Goal: Transaction & Acquisition: Purchase product/service

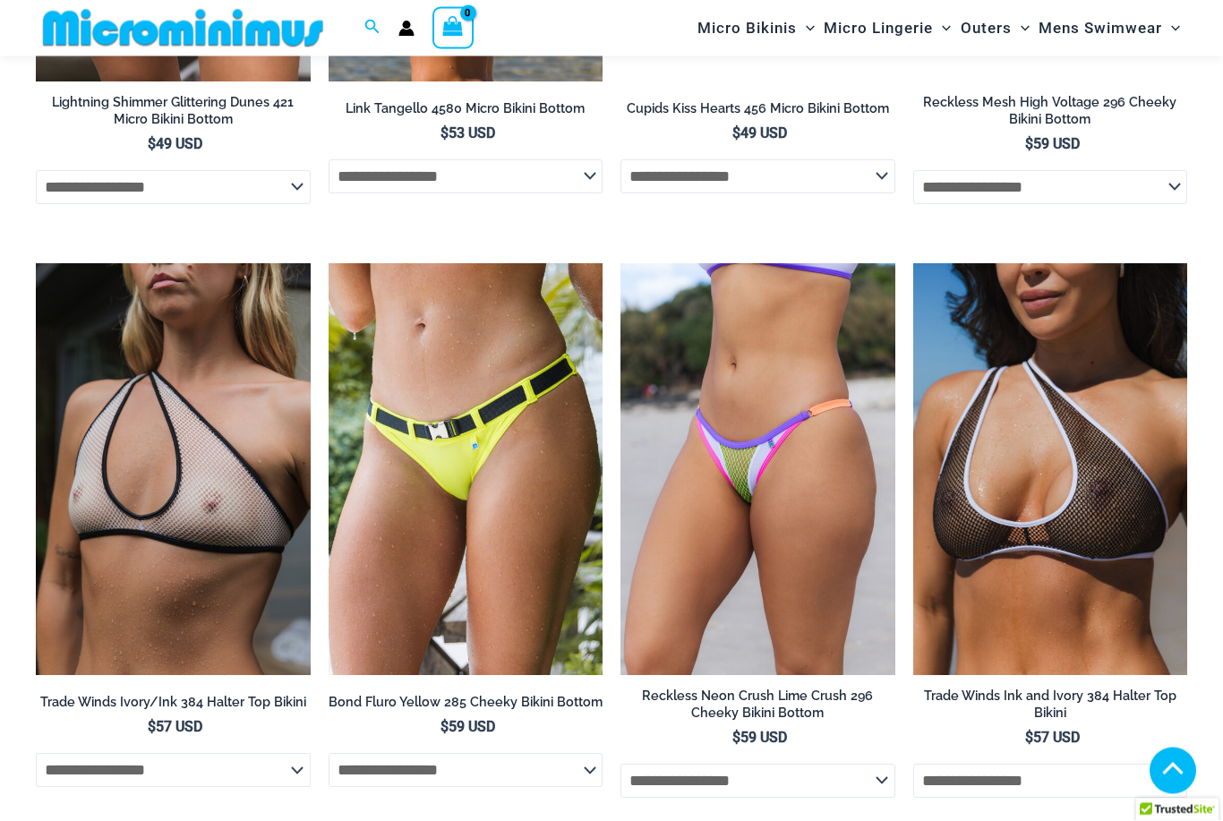
scroll to position [5236, 0]
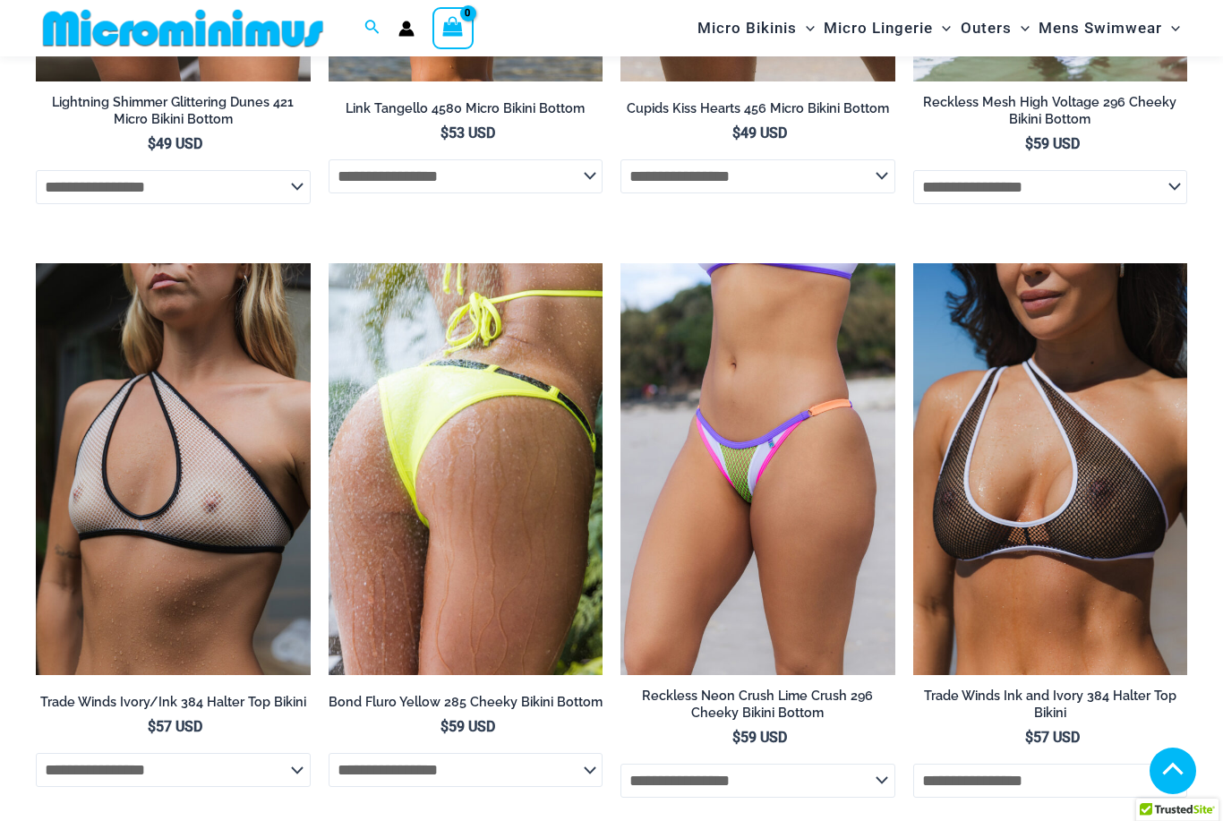
click at [438, 590] on img at bounding box center [466, 469] width 275 height 412
click at [403, 510] on img at bounding box center [466, 469] width 275 height 412
click at [437, 485] on img at bounding box center [466, 469] width 275 height 412
click at [425, 509] on img at bounding box center [466, 469] width 275 height 412
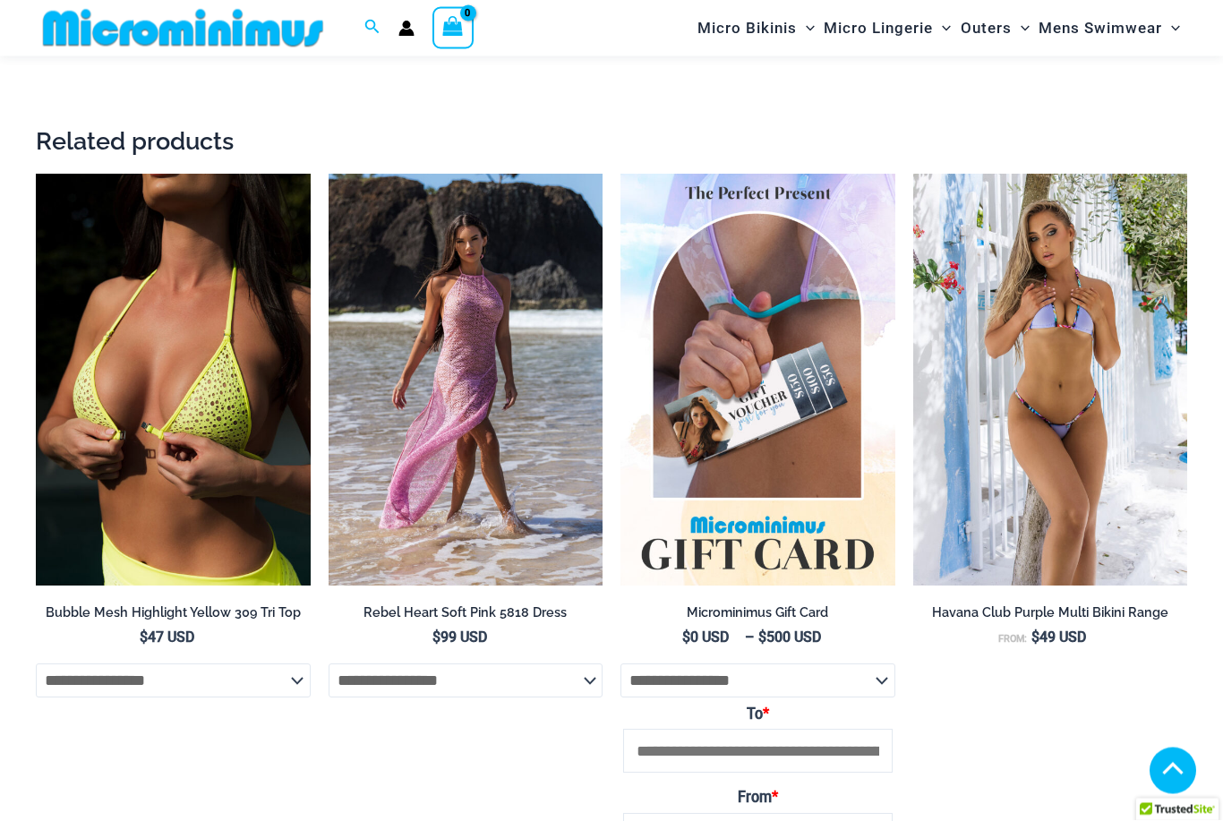
scroll to position [2751, 0]
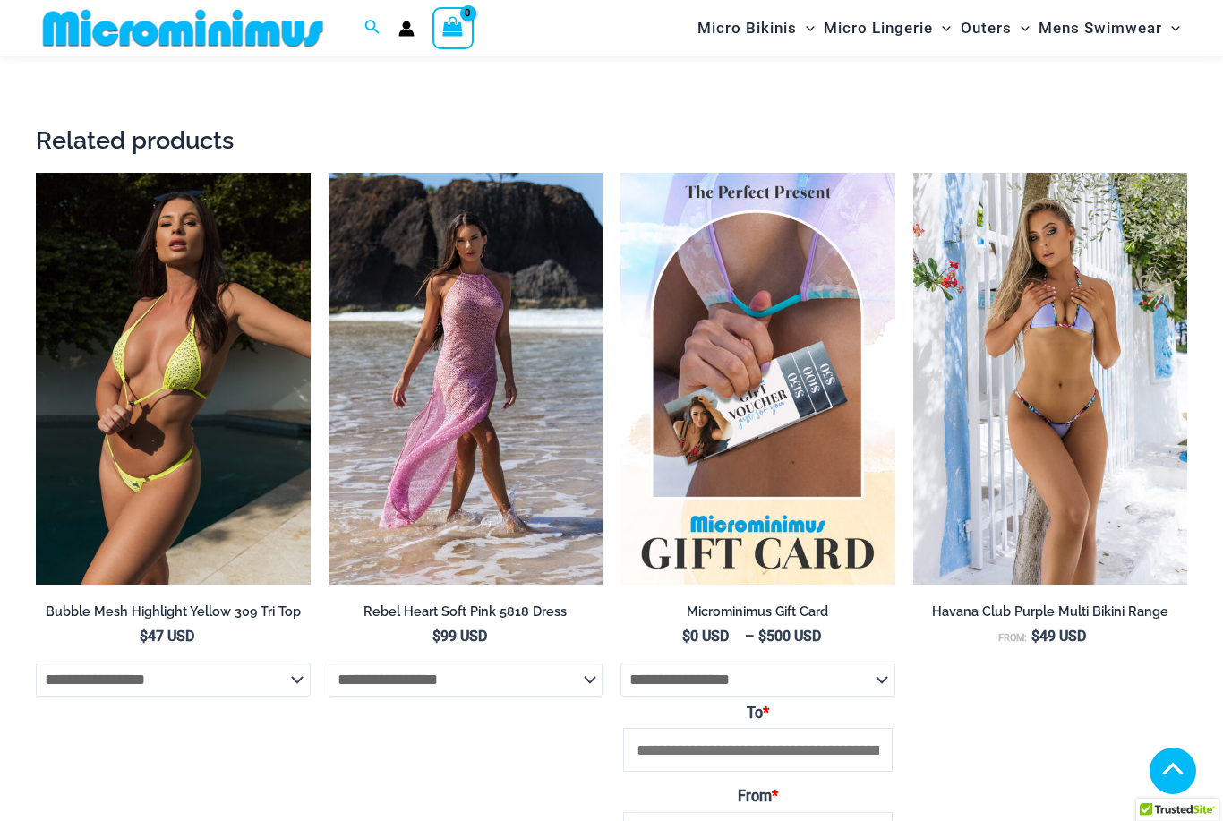
click at [132, 417] on img at bounding box center [173, 379] width 275 height 412
click at [109, 362] on img at bounding box center [173, 379] width 275 height 412
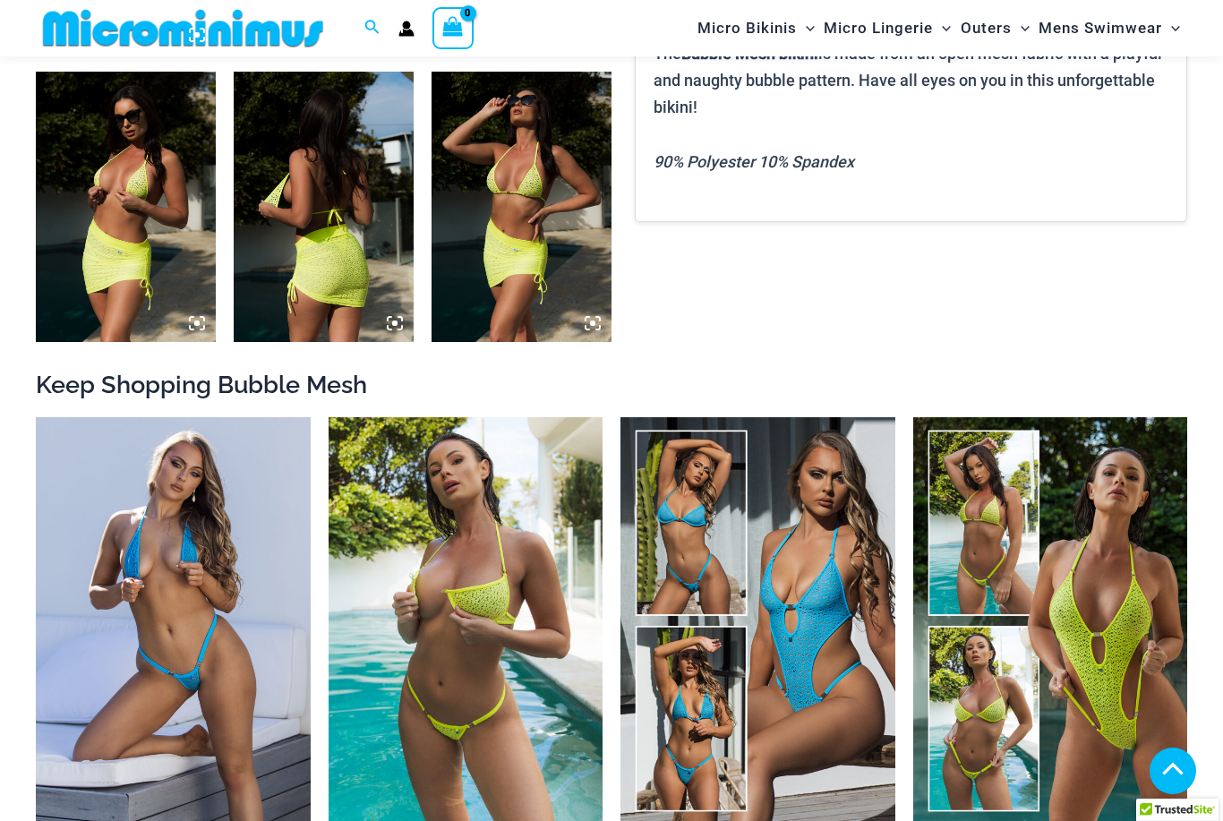
scroll to position [1024, 0]
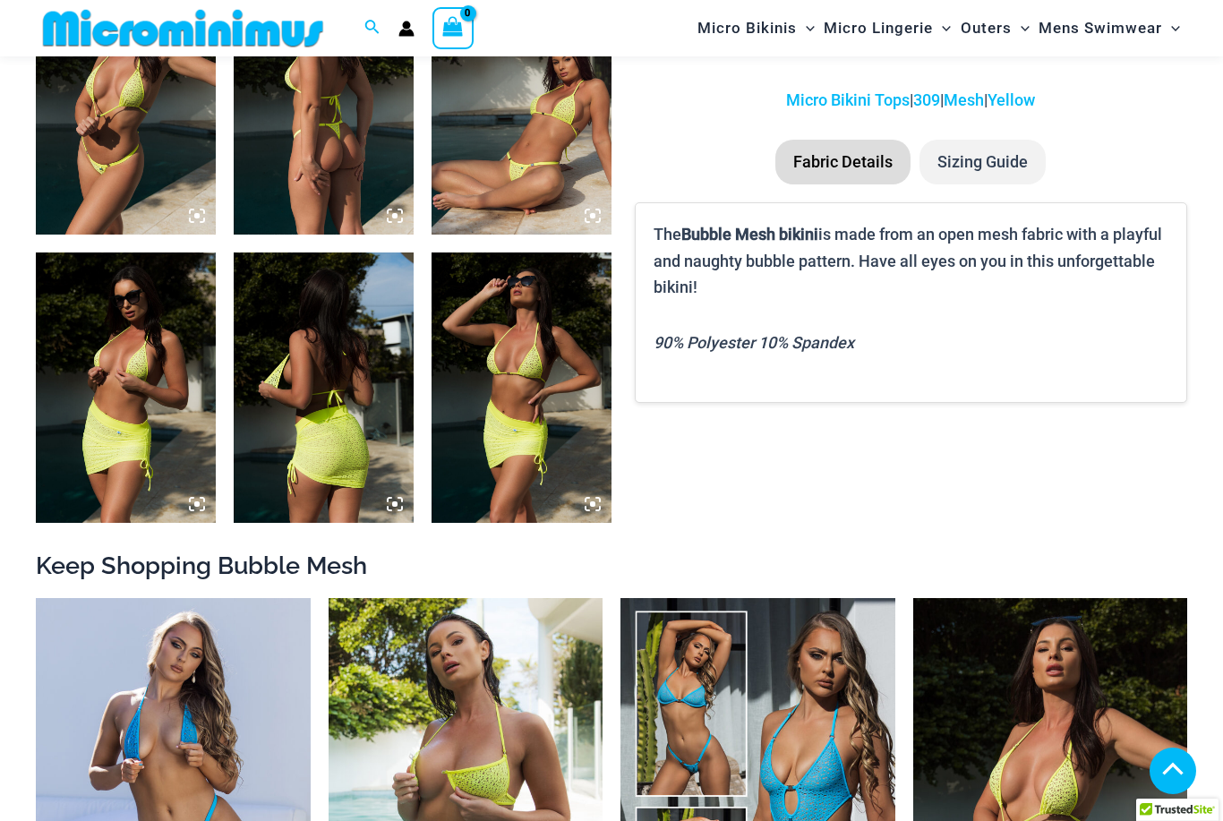
click at [1084, 745] on img at bounding box center [1050, 804] width 275 height 412
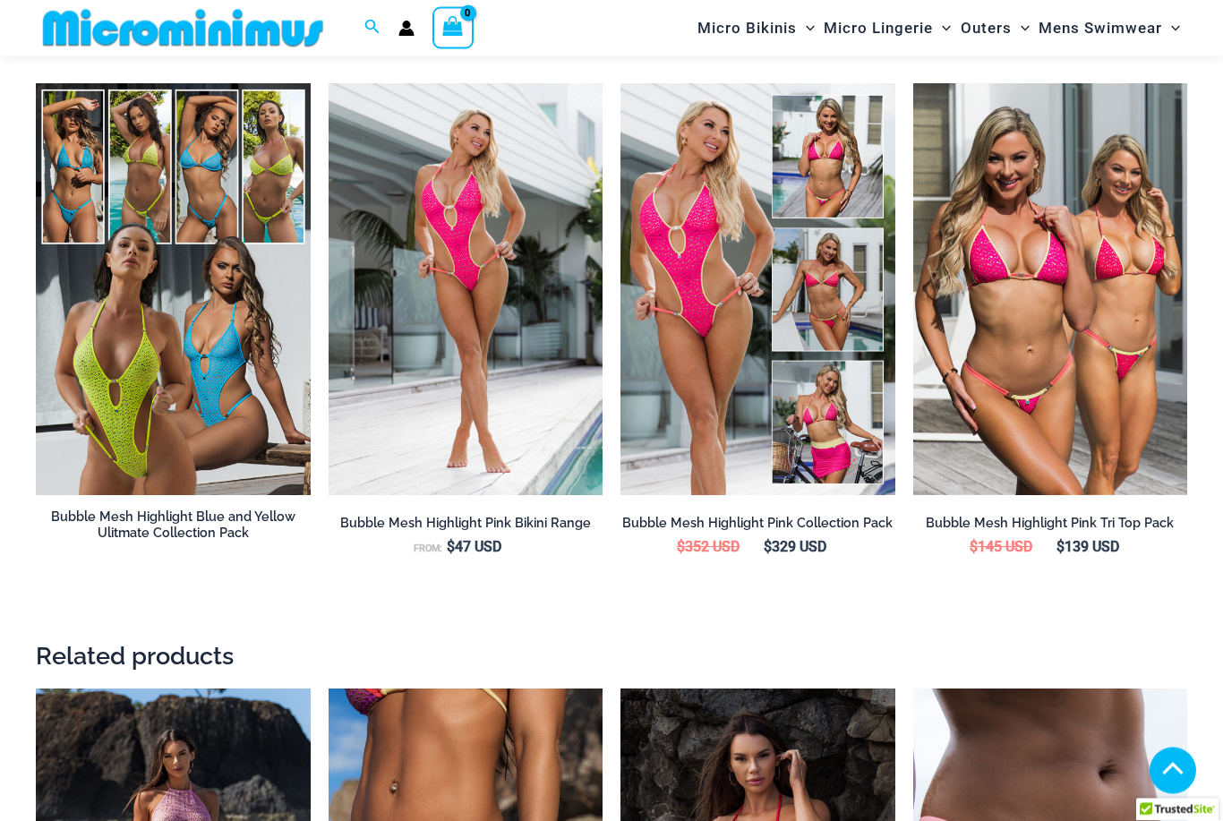
scroll to position [2067, 0]
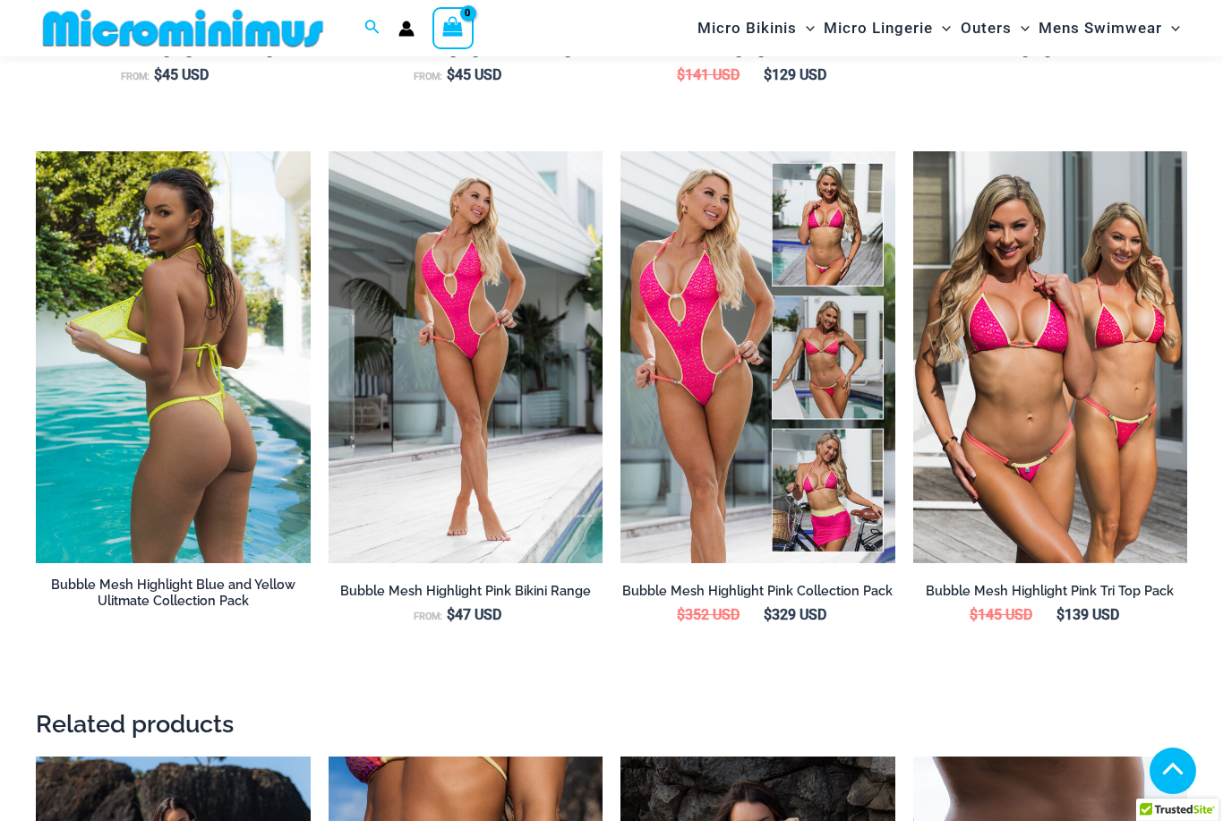
click at [156, 384] on img at bounding box center [173, 357] width 275 height 412
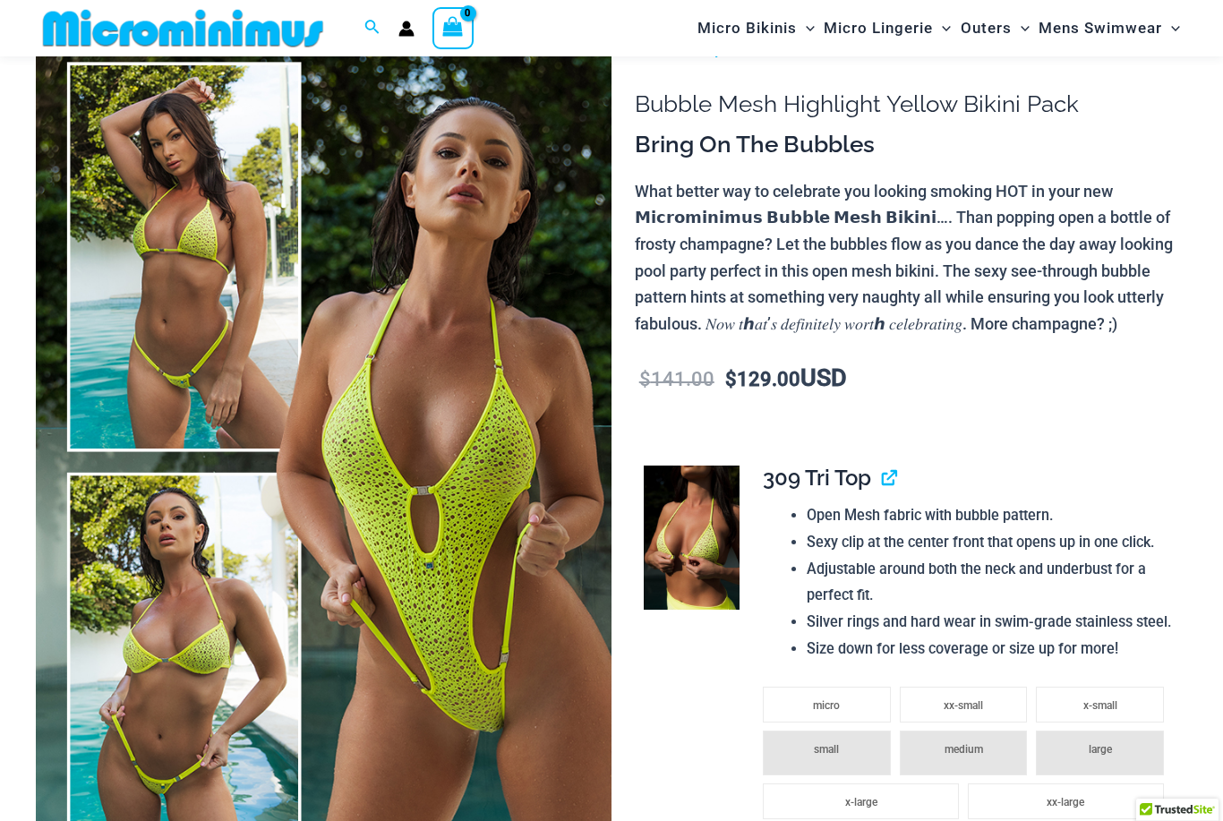
scroll to position [129, 0]
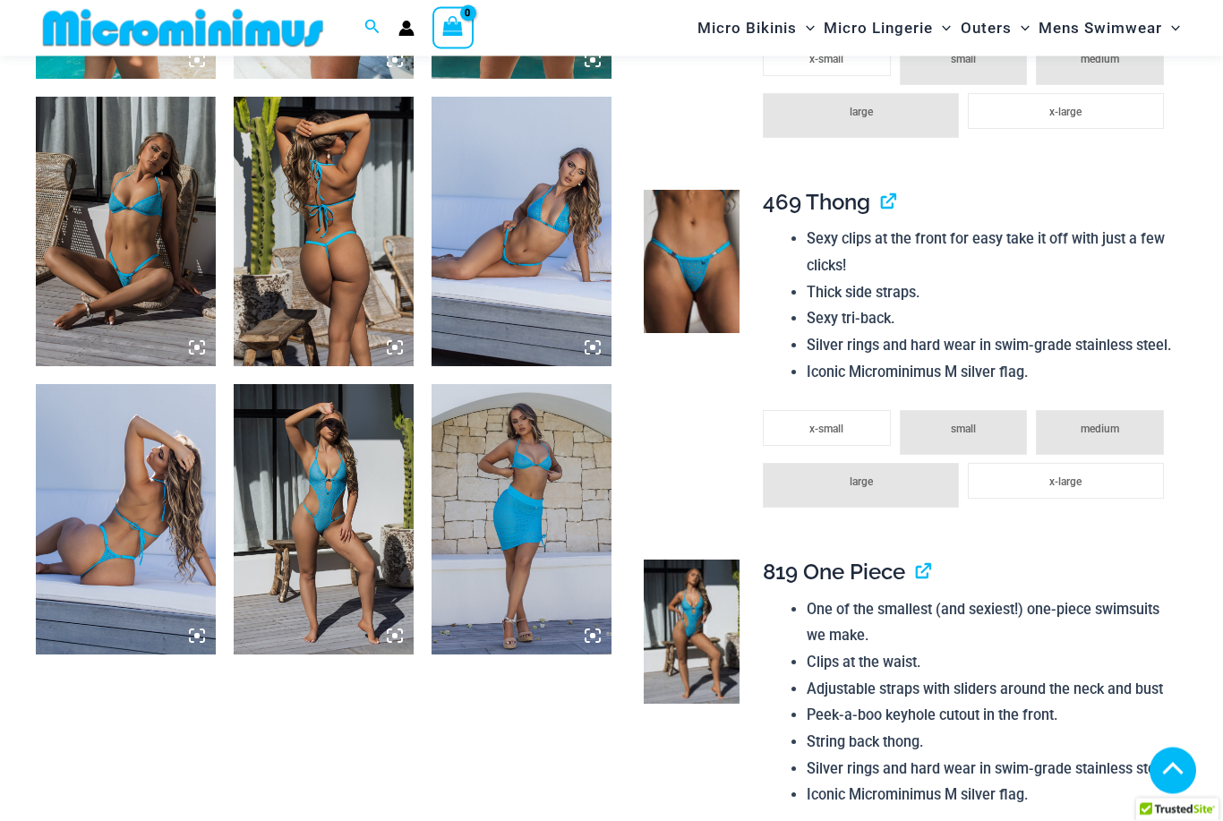
scroll to position [1524, 0]
click at [120, 539] on img at bounding box center [126, 519] width 180 height 270
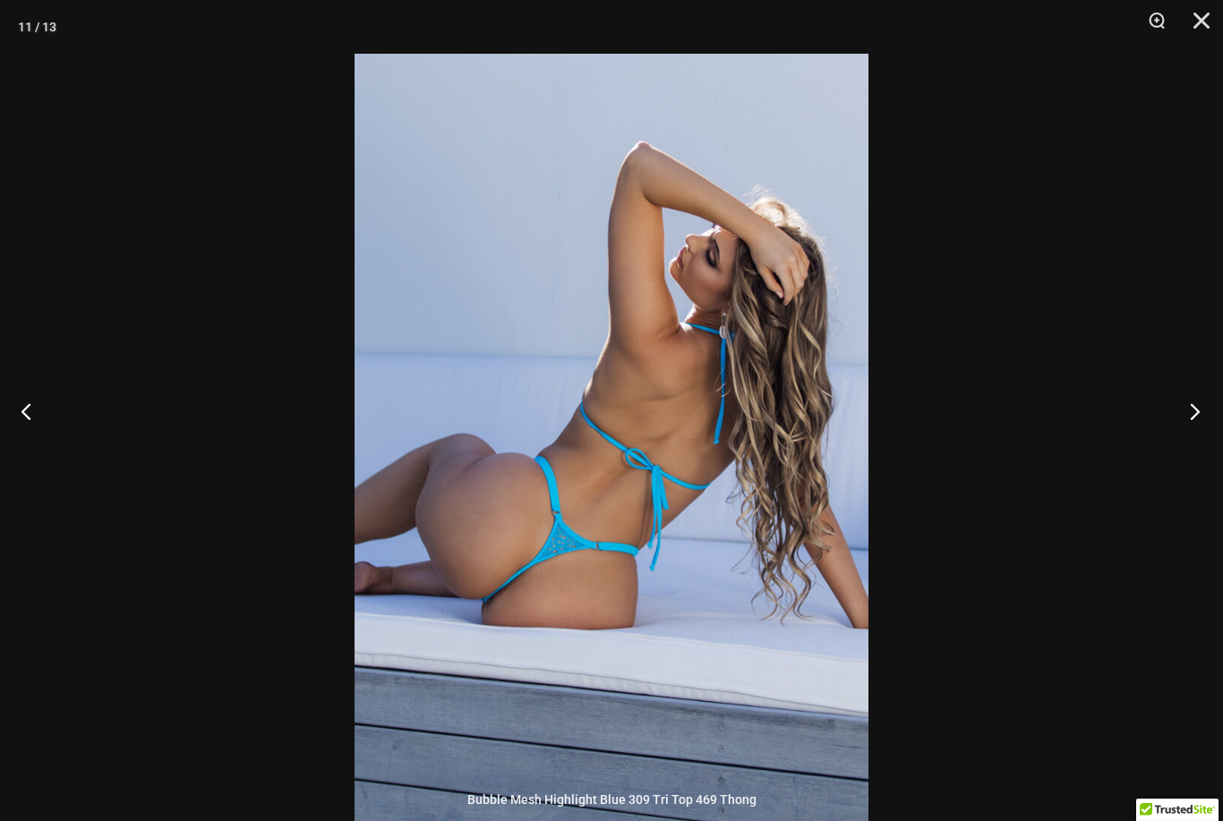
click at [1185, 436] on button "Next" at bounding box center [1189, 411] width 67 height 90
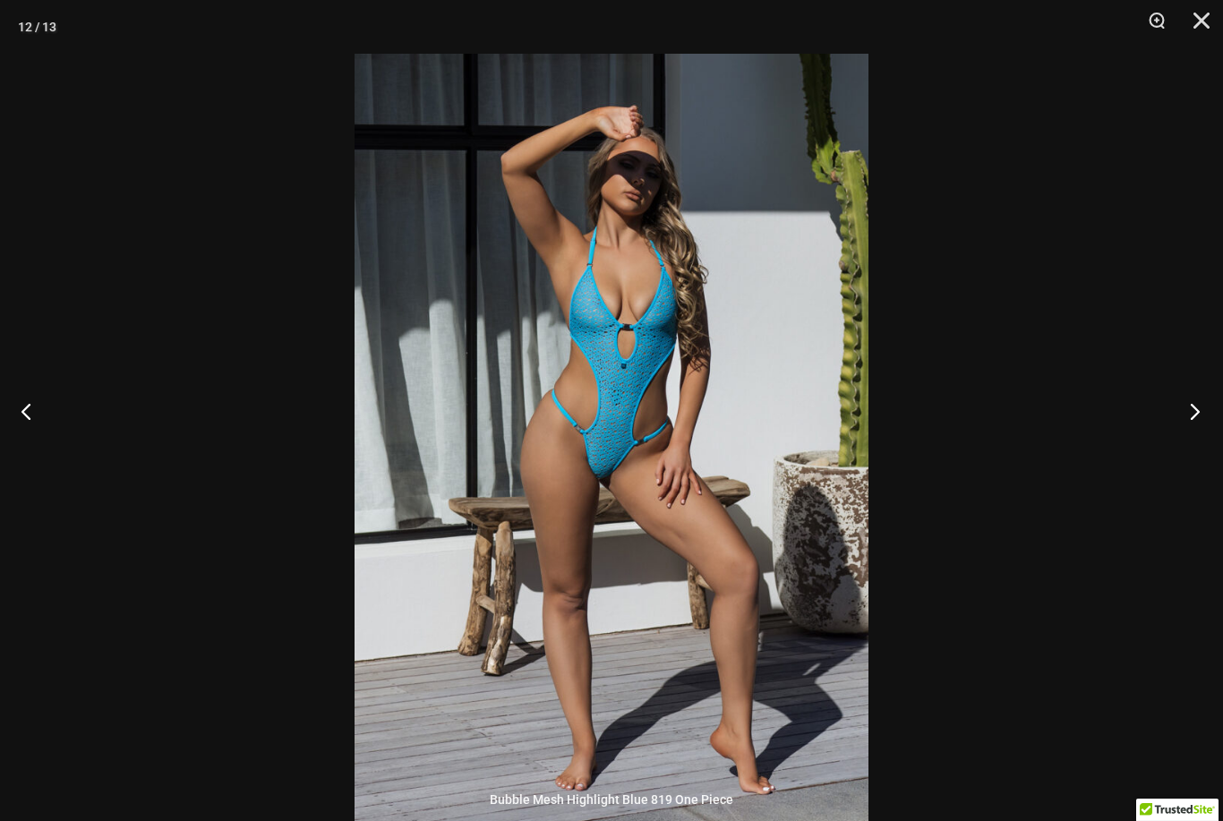
click at [1159, 439] on button "Next" at bounding box center [1189, 411] width 67 height 90
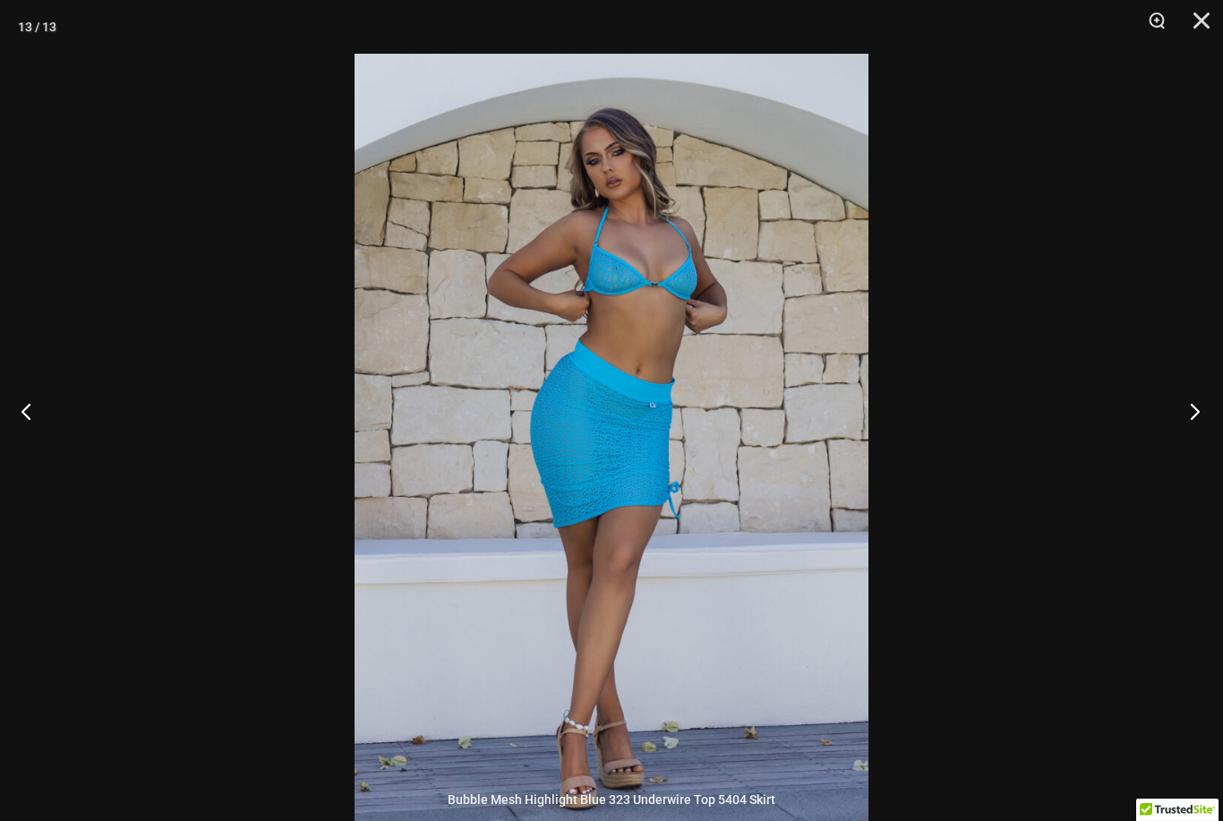
click at [1186, 447] on button "Next" at bounding box center [1189, 411] width 67 height 90
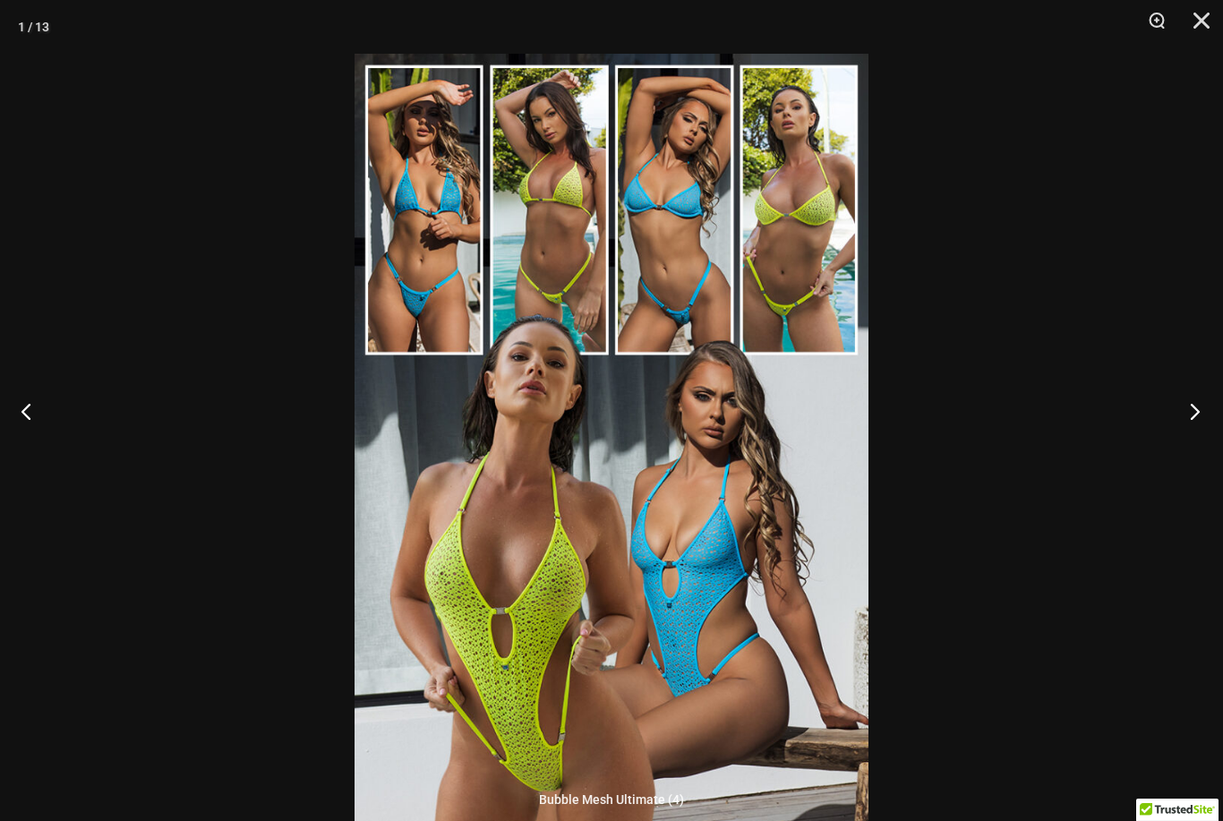
click at [1179, 442] on button "Next" at bounding box center [1189, 411] width 67 height 90
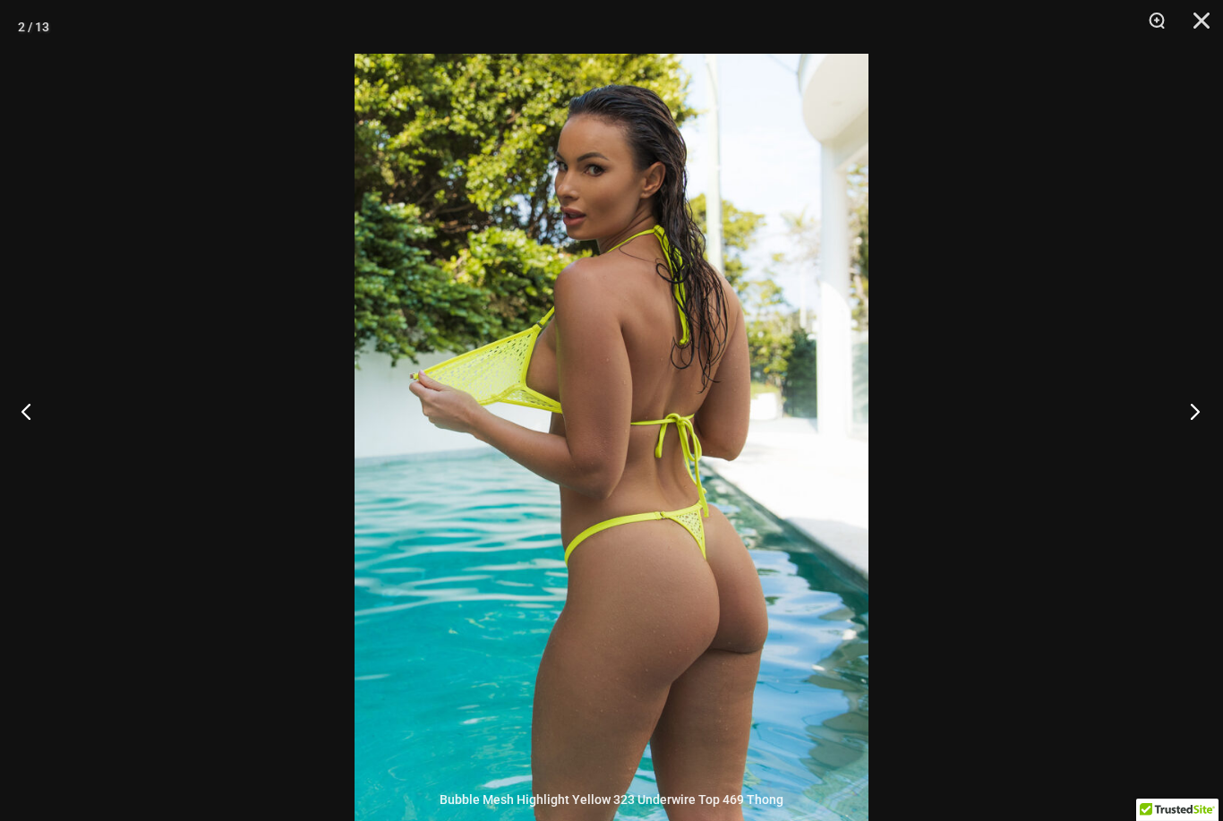
click at [1167, 443] on button "Next" at bounding box center [1189, 411] width 67 height 90
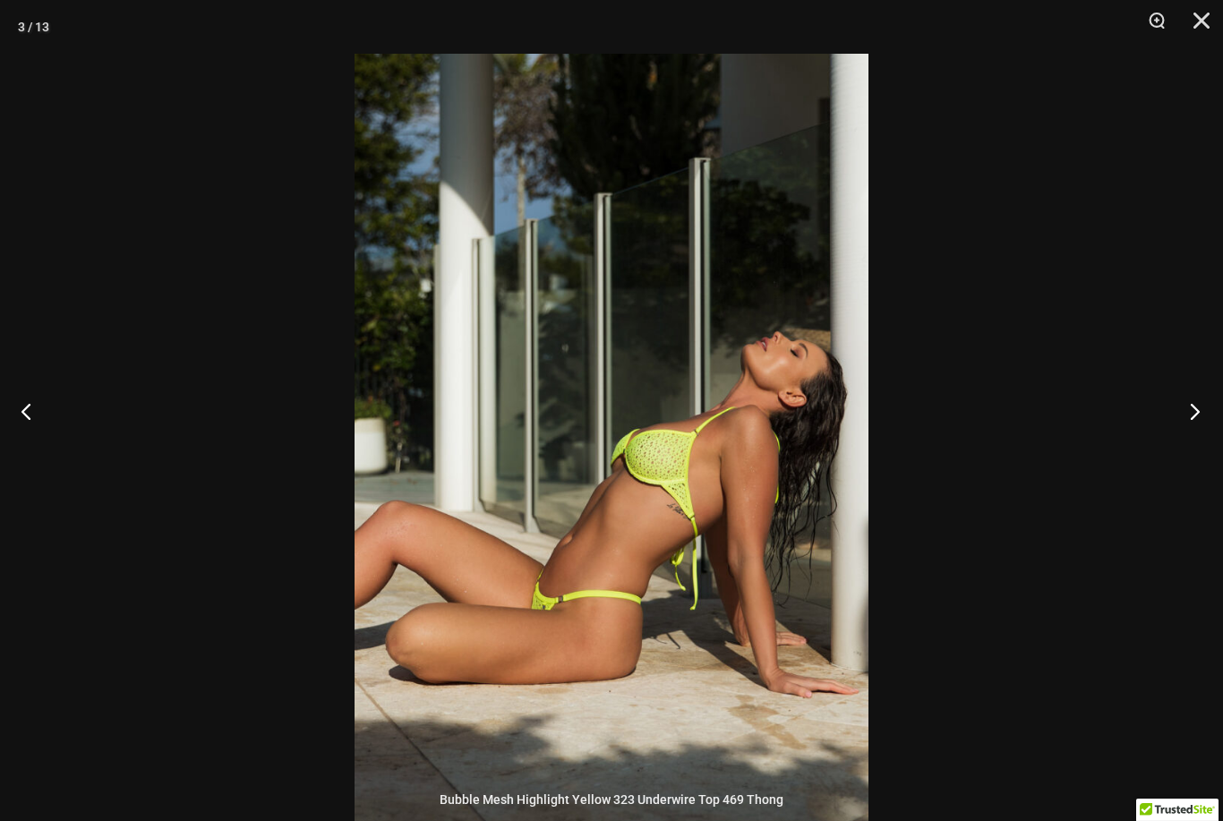
click at [1171, 443] on button "Next" at bounding box center [1189, 411] width 67 height 90
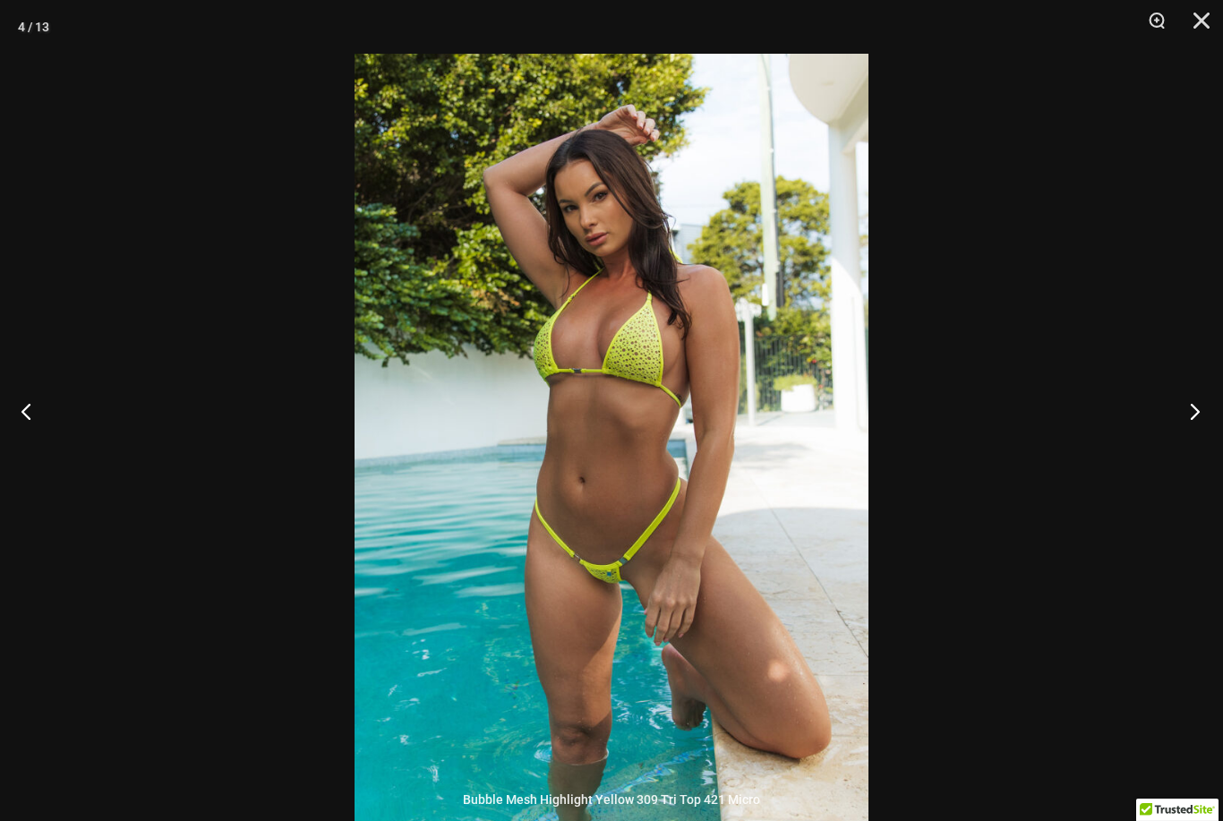
click at [1177, 439] on button "Next" at bounding box center [1189, 411] width 67 height 90
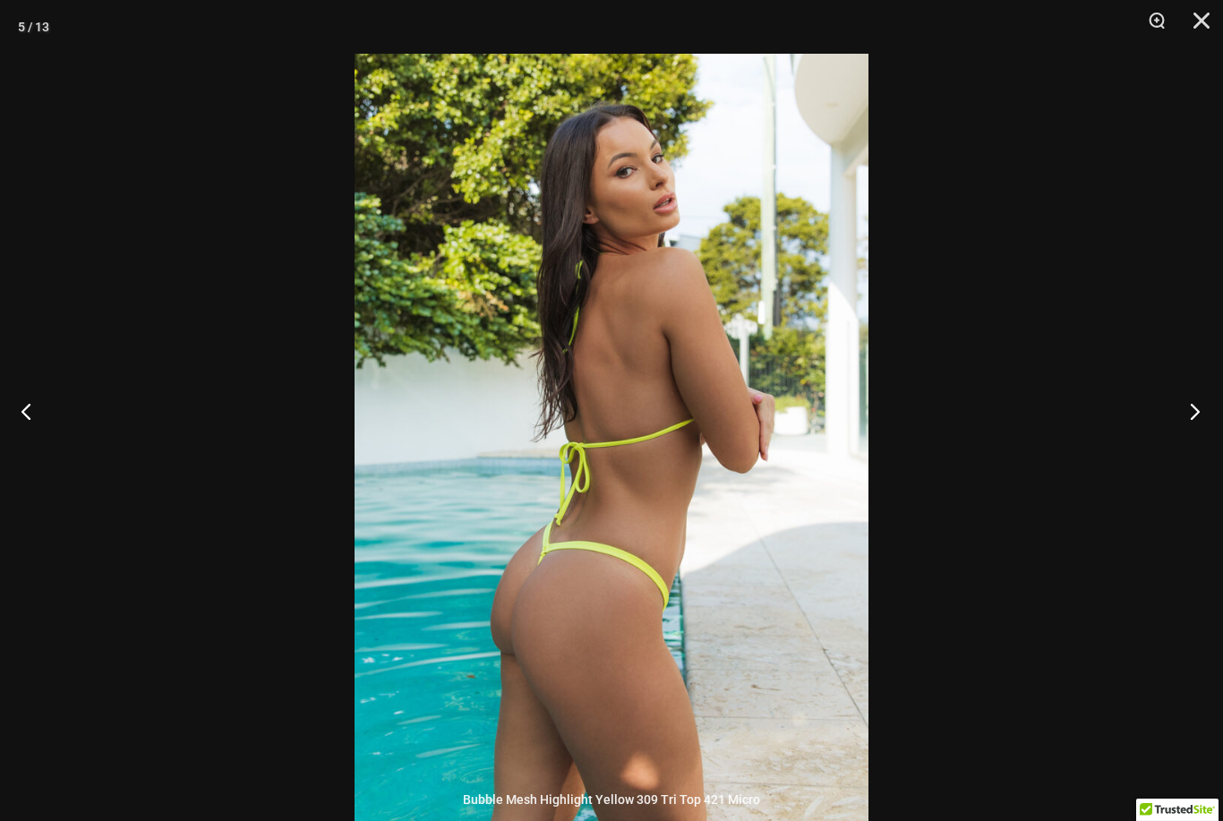
click at [1176, 442] on button "Next" at bounding box center [1189, 411] width 67 height 90
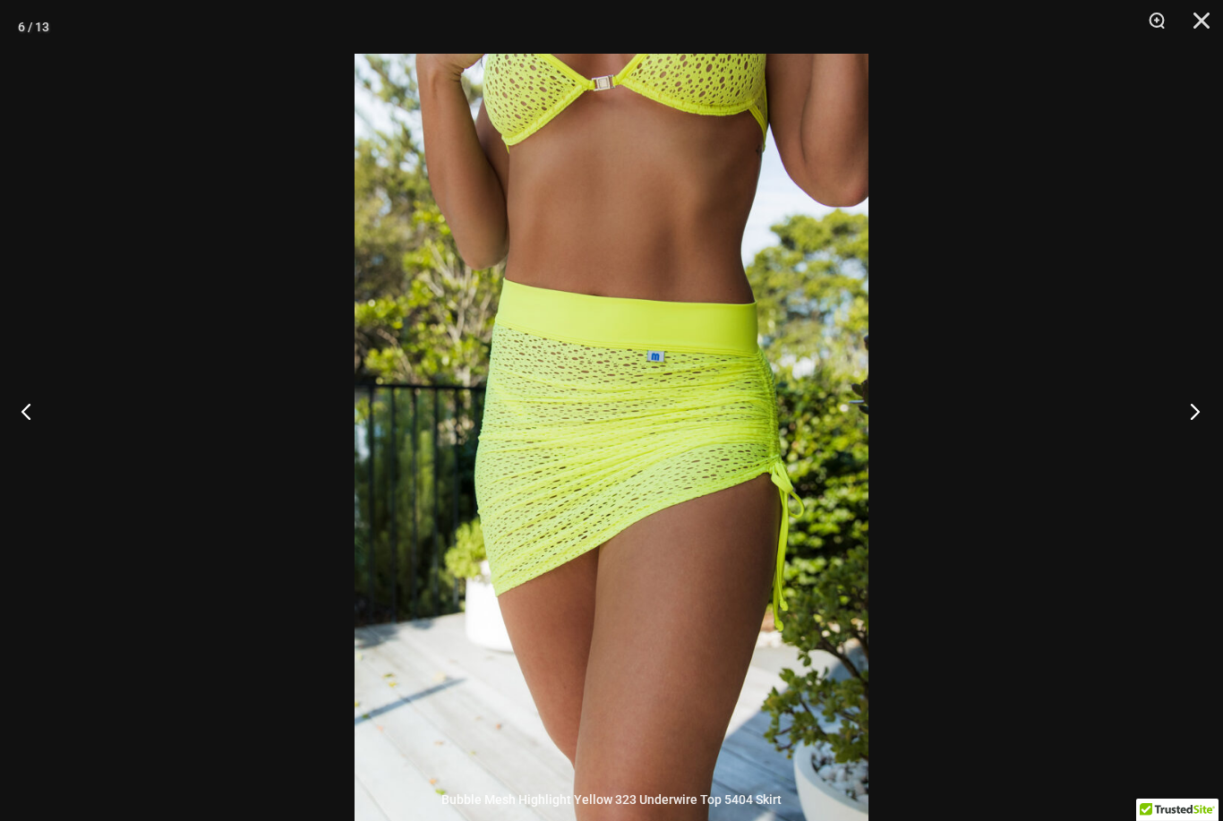
click at [1171, 444] on button "Next" at bounding box center [1189, 411] width 67 height 90
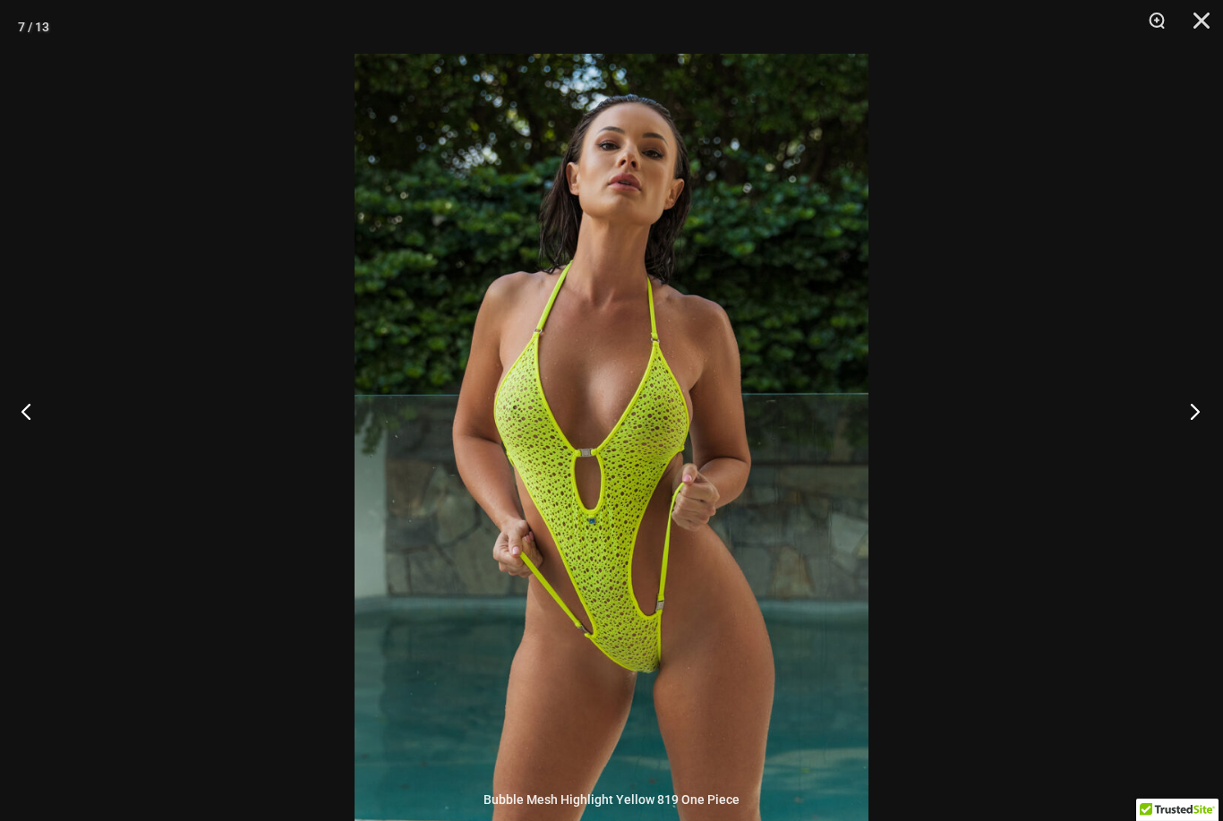
click at [1169, 446] on button "Next" at bounding box center [1189, 411] width 67 height 90
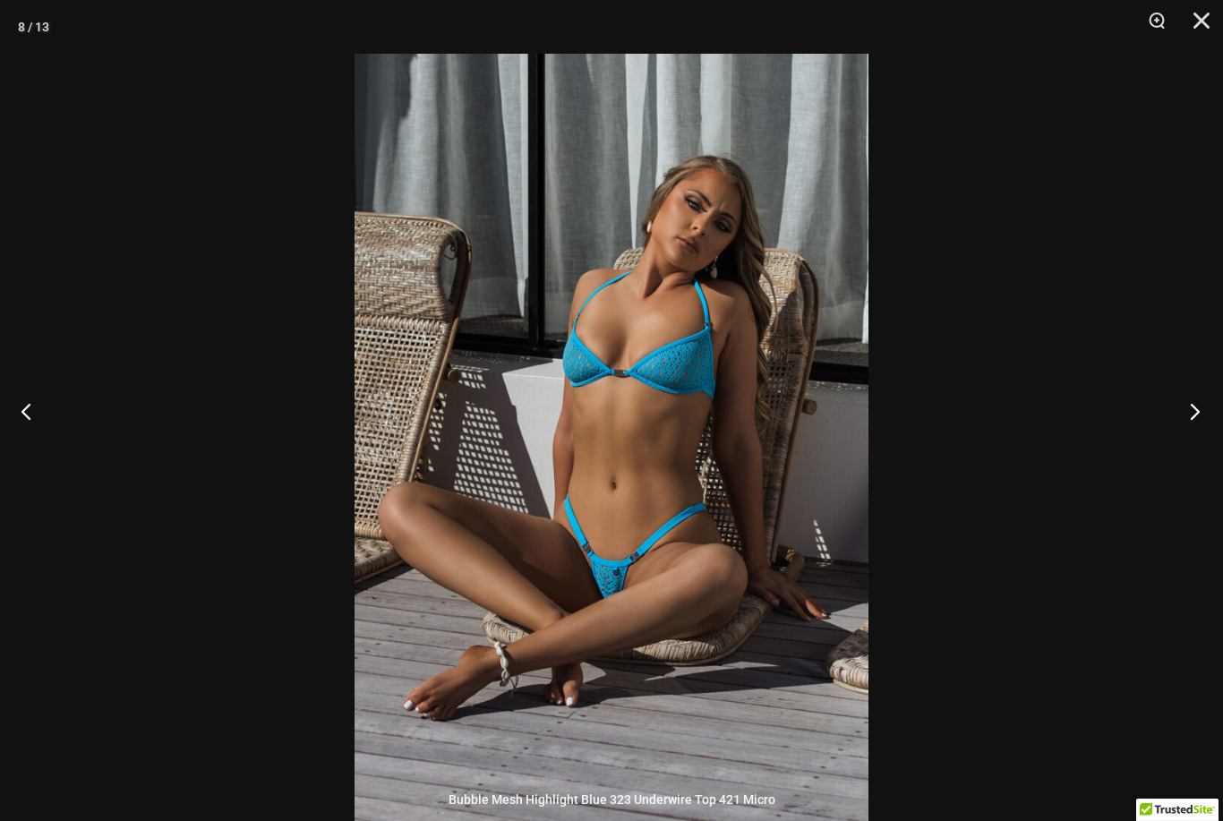
click at [1162, 450] on button "Next" at bounding box center [1189, 411] width 67 height 90
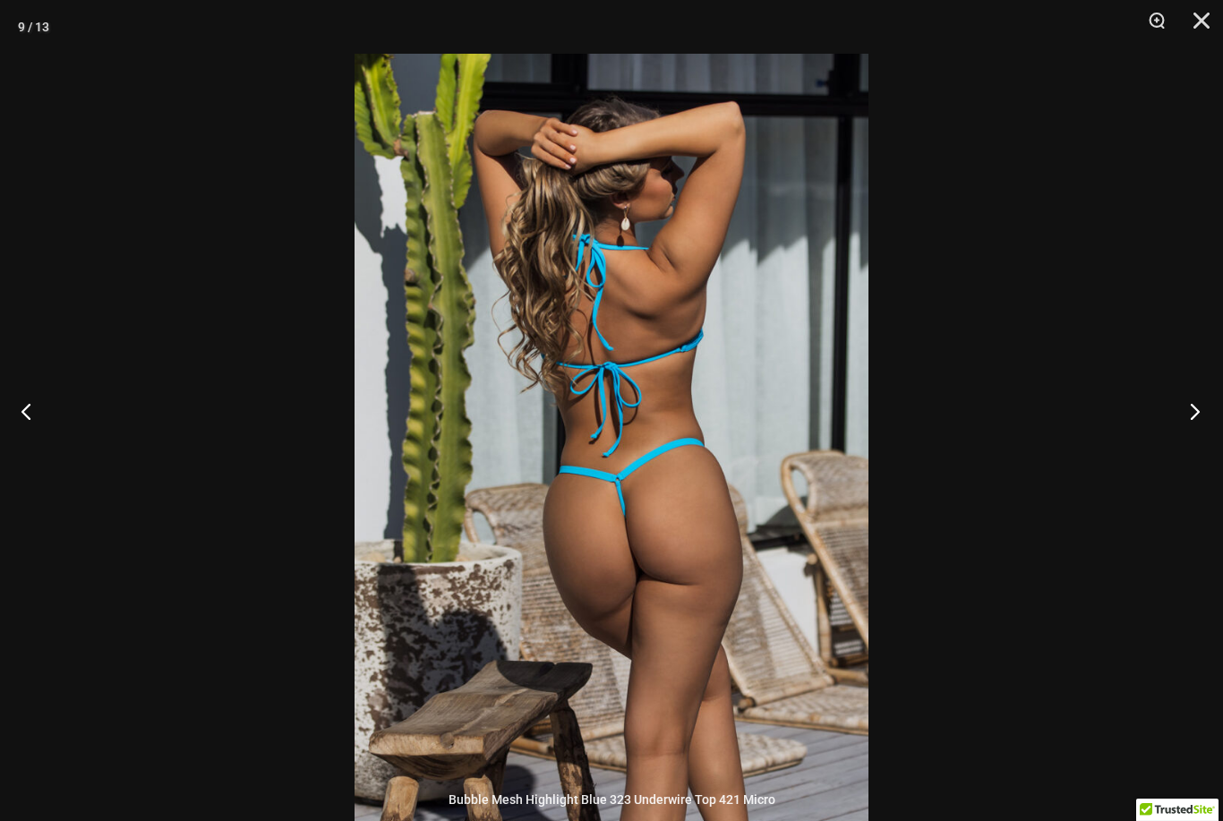
click at [1165, 448] on button "Next" at bounding box center [1189, 411] width 67 height 90
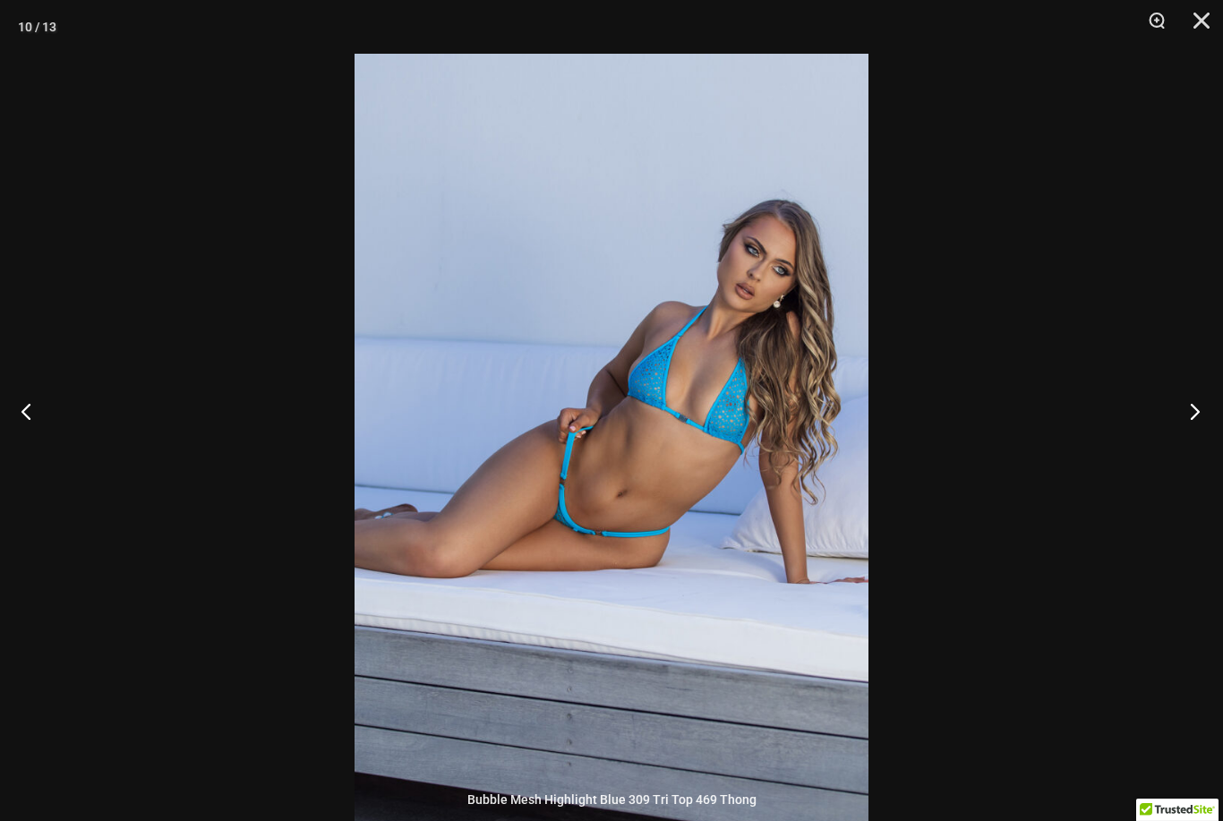
click at [1169, 445] on button "Next" at bounding box center [1189, 411] width 67 height 90
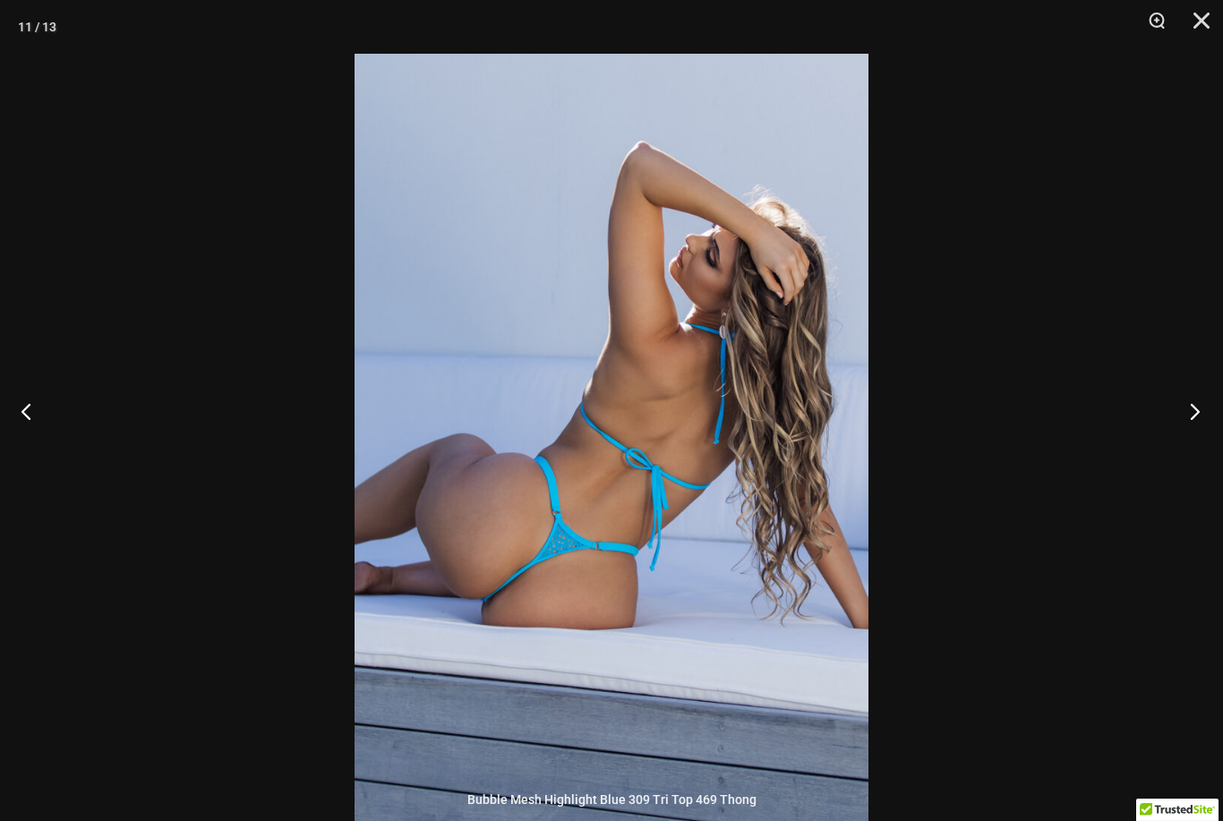
click at [1172, 443] on button "Next" at bounding box center [1189, 411] width 67 height 90
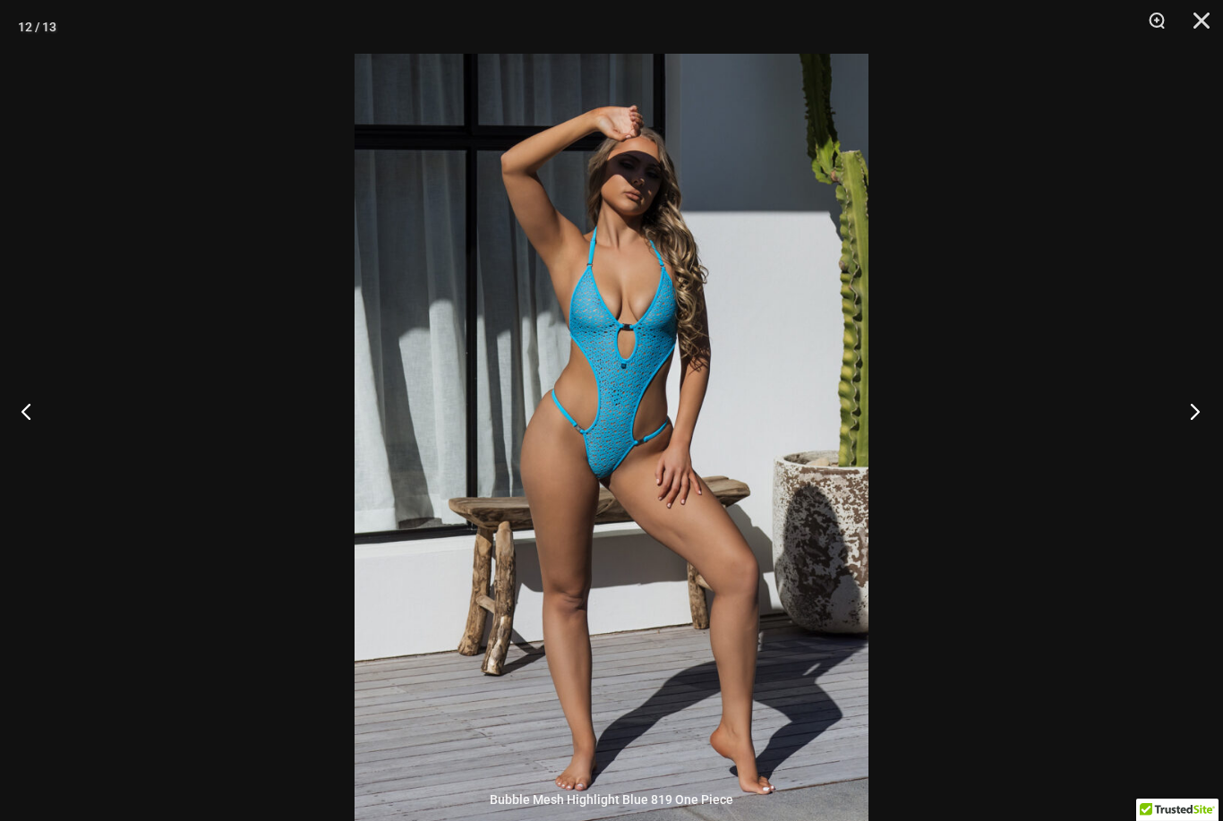
click at [1171, 442] on button "Next" at bounding box center [1189, 411] width 67 height 90
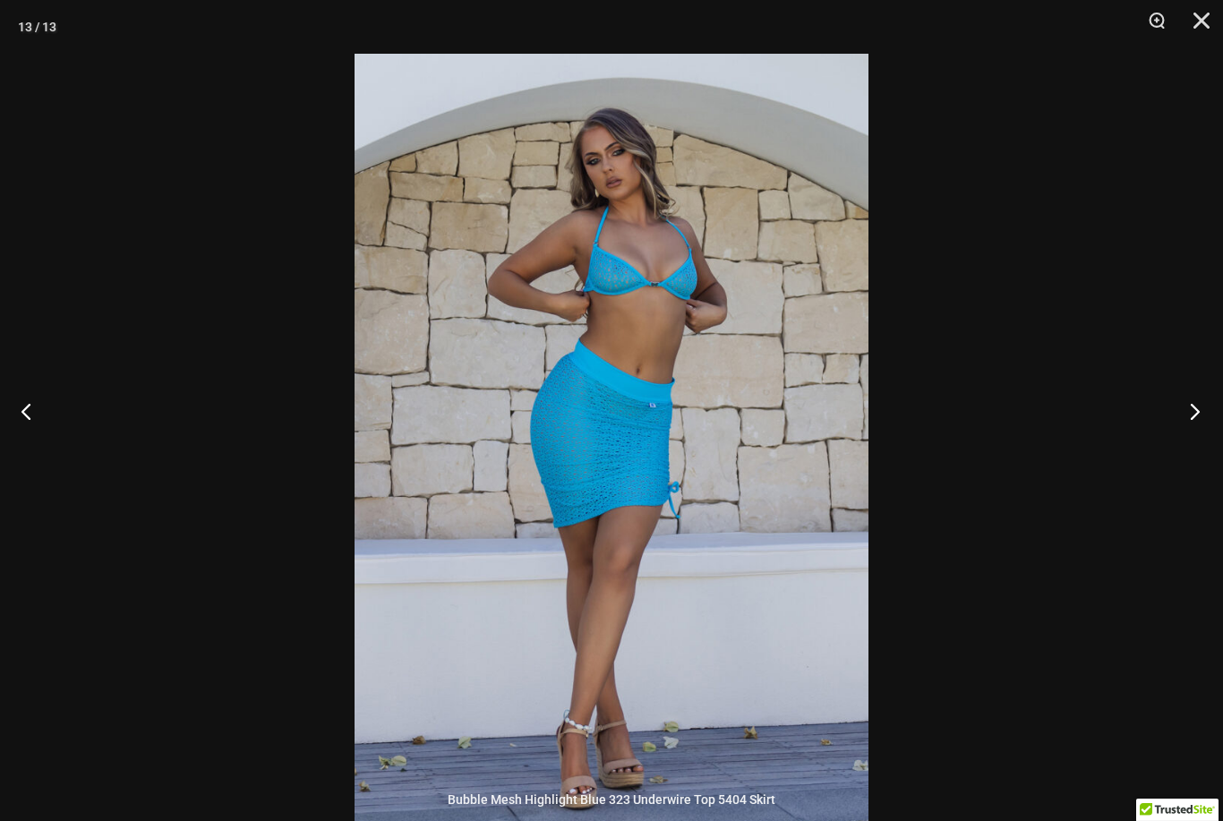
click at [1173, 442] on button "Next" at bounding box center [1189, 411] width 67 height 90
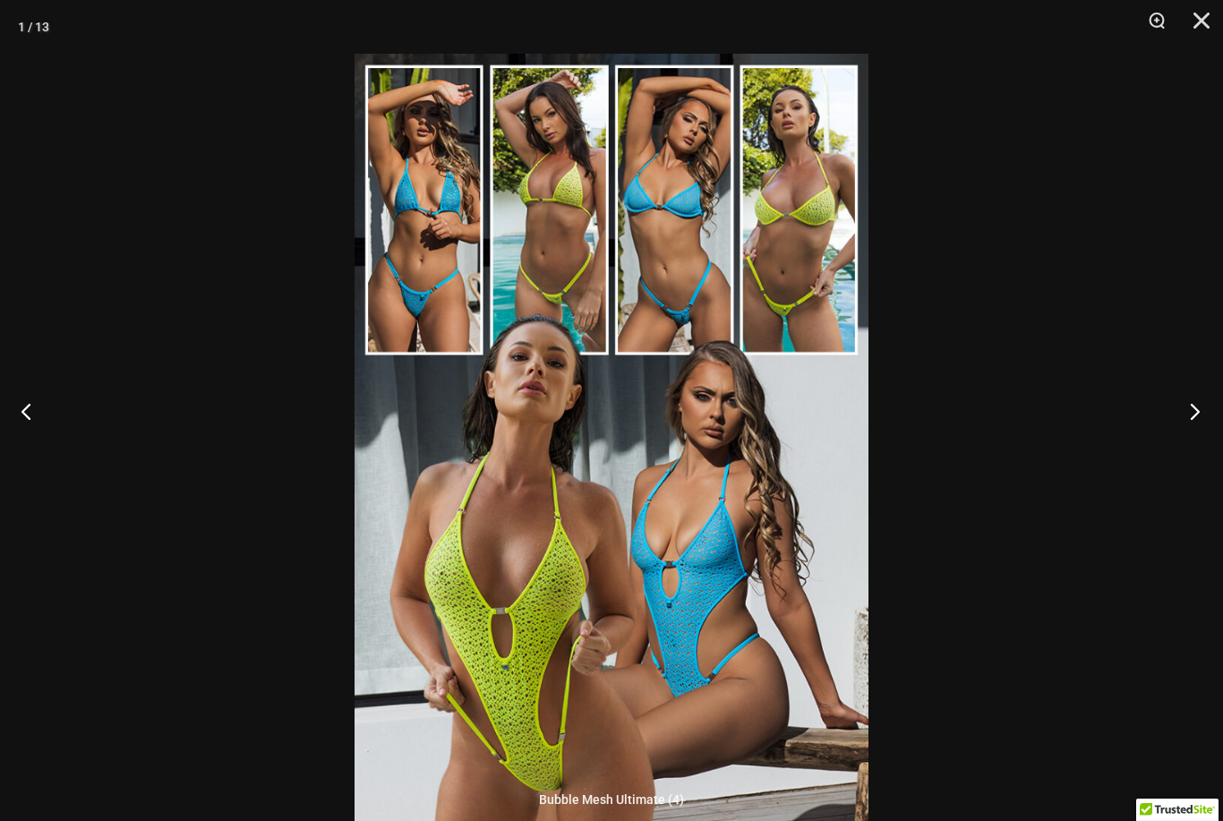
click at [1173, 443] on button "Next" at bounding box center [1189, 411] width 67 height 90
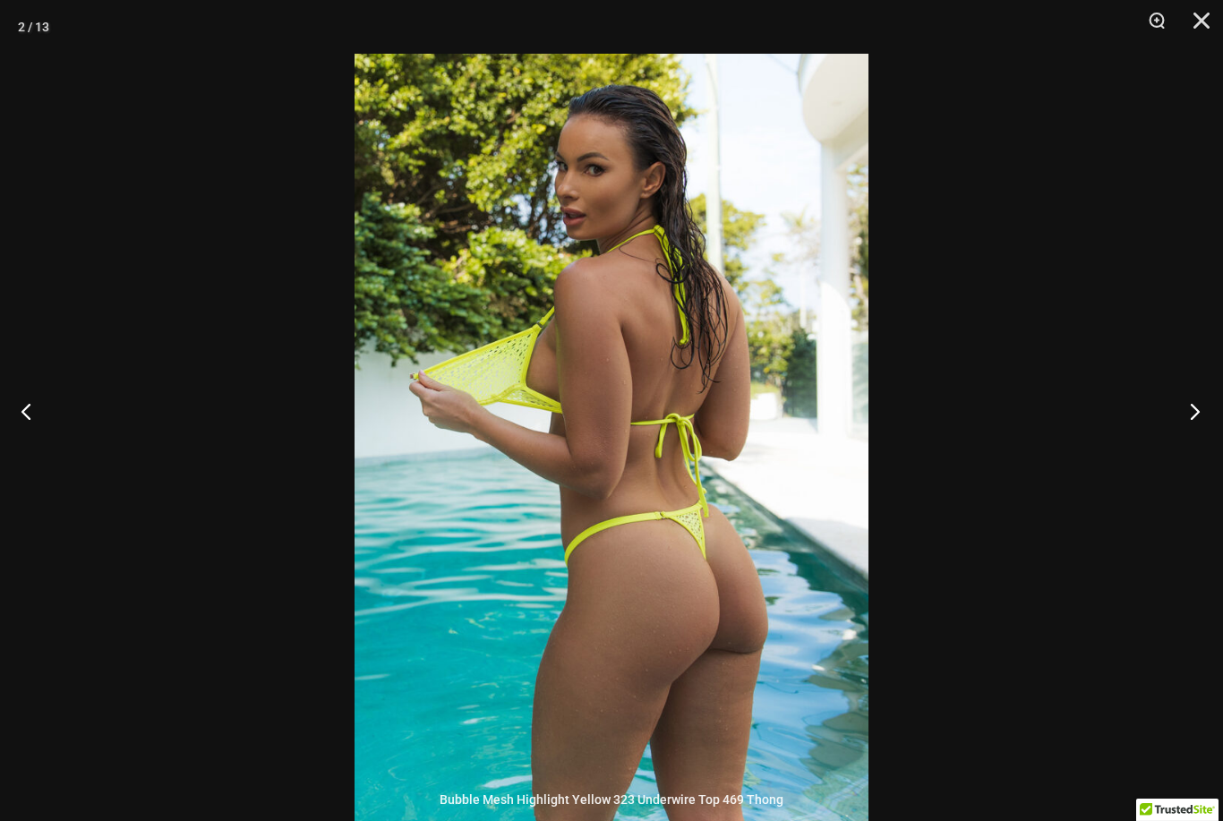
click at [1173, 444] on button "Next" at bounding box center [1189, 411] width 67 height 90
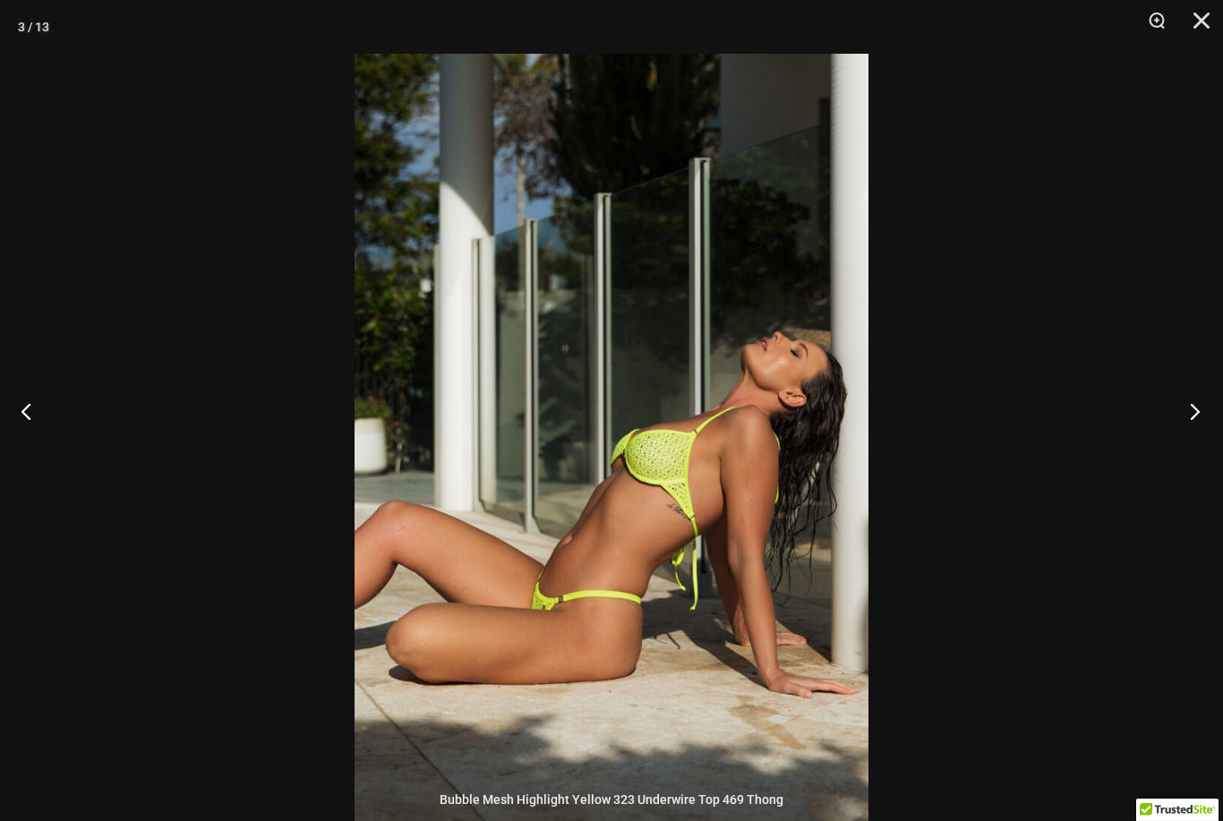
click at [1180, 439] on button "Next" at bounding box center [1189, 411] width 67 height 90
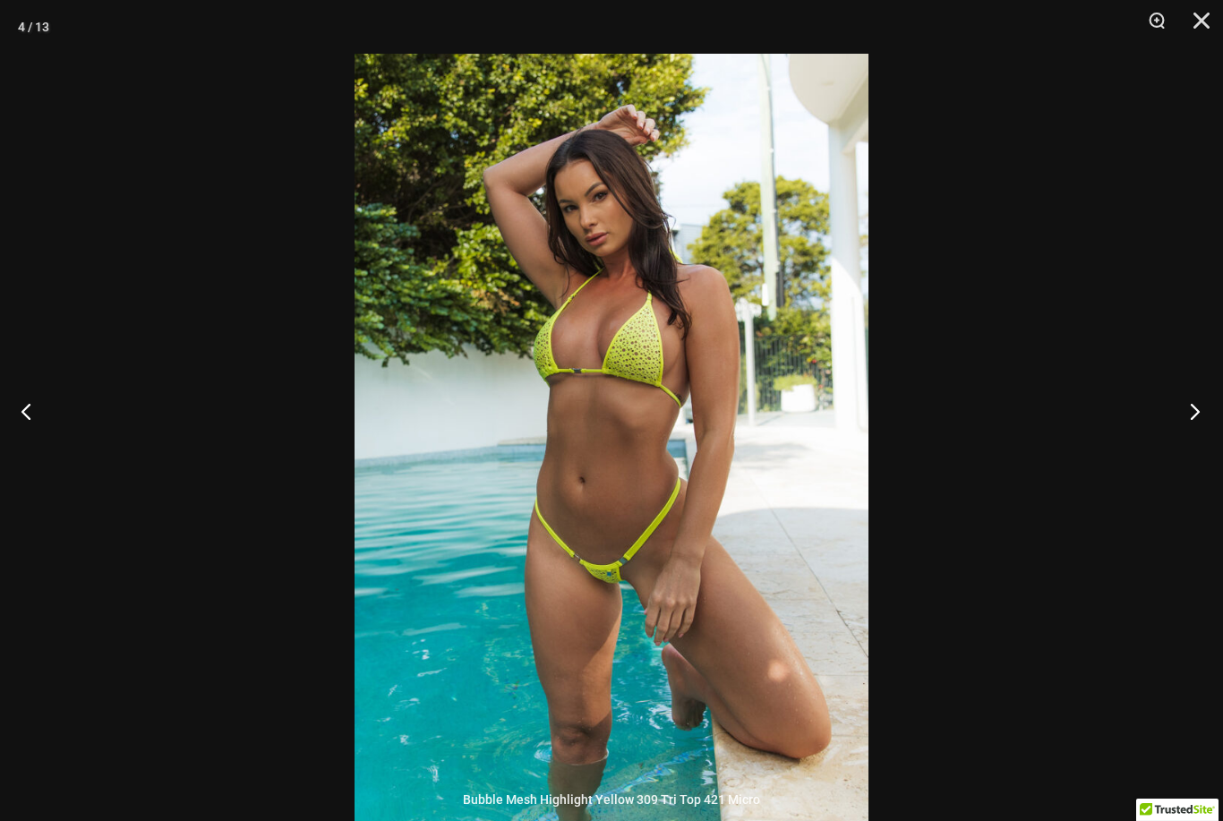
click at [1179, 442] on button "Next" at bounding box center [1189, 411] width 67 height 90
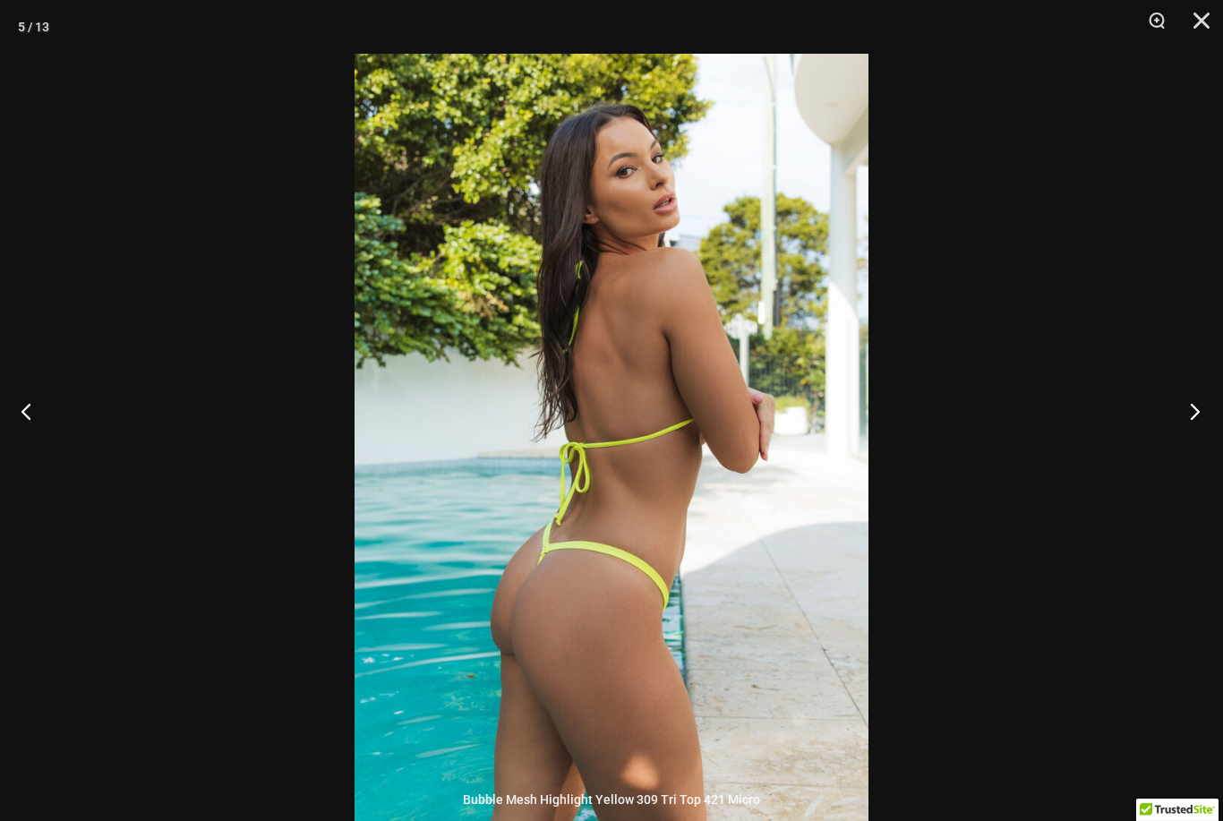
click at [1182, 439] on button "Next" at bounding box center [1189, 411] width 67 height 90
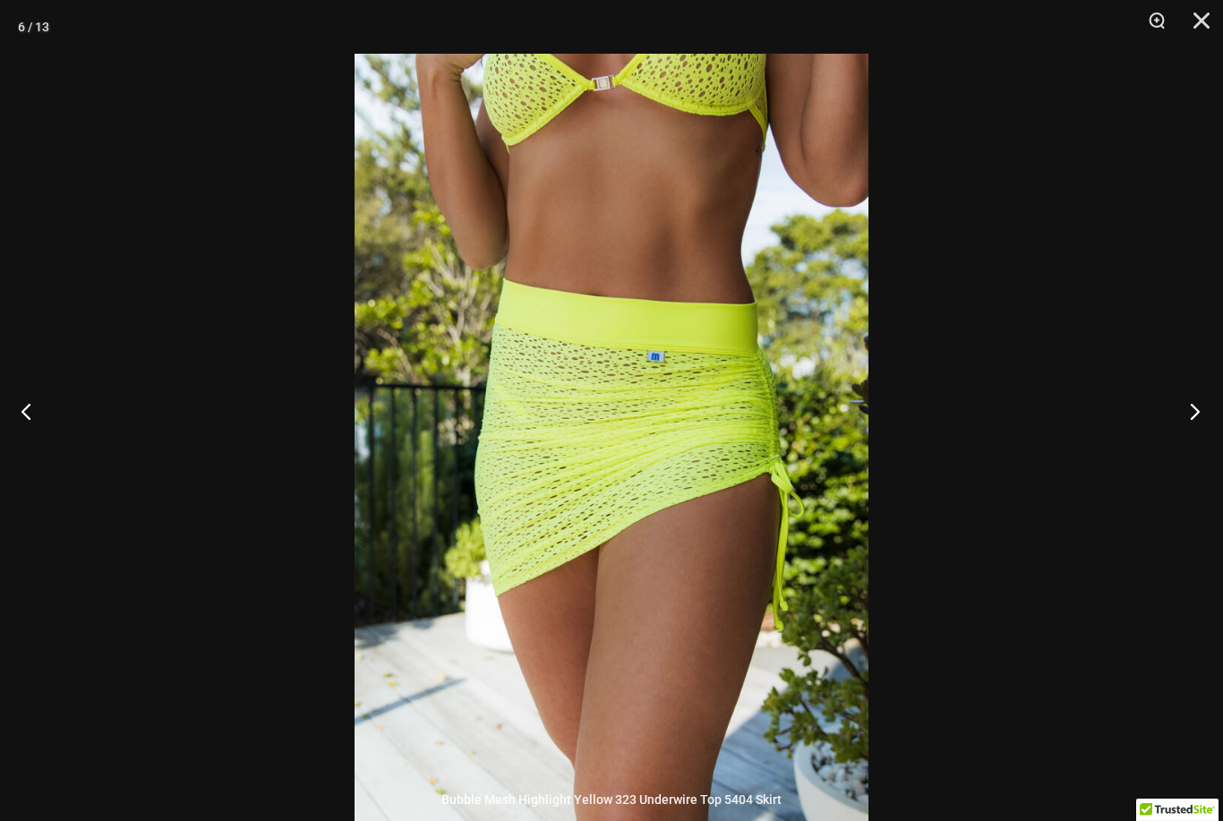
click at [1185, 438] on button "Next" at bounding box center [1189, 411] width 67 height 90
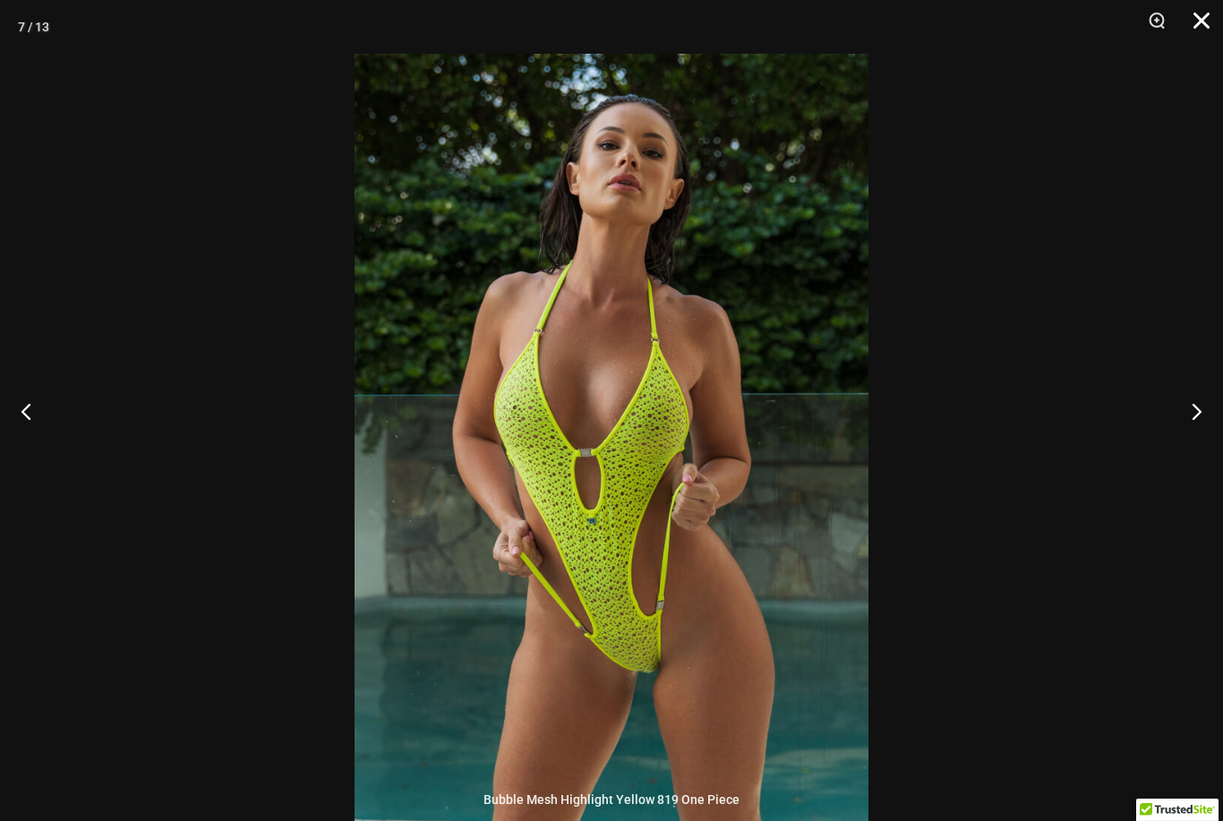
click at [1201, 14] on button "Close" at bounding box center [1195, 27] width 45 height 54
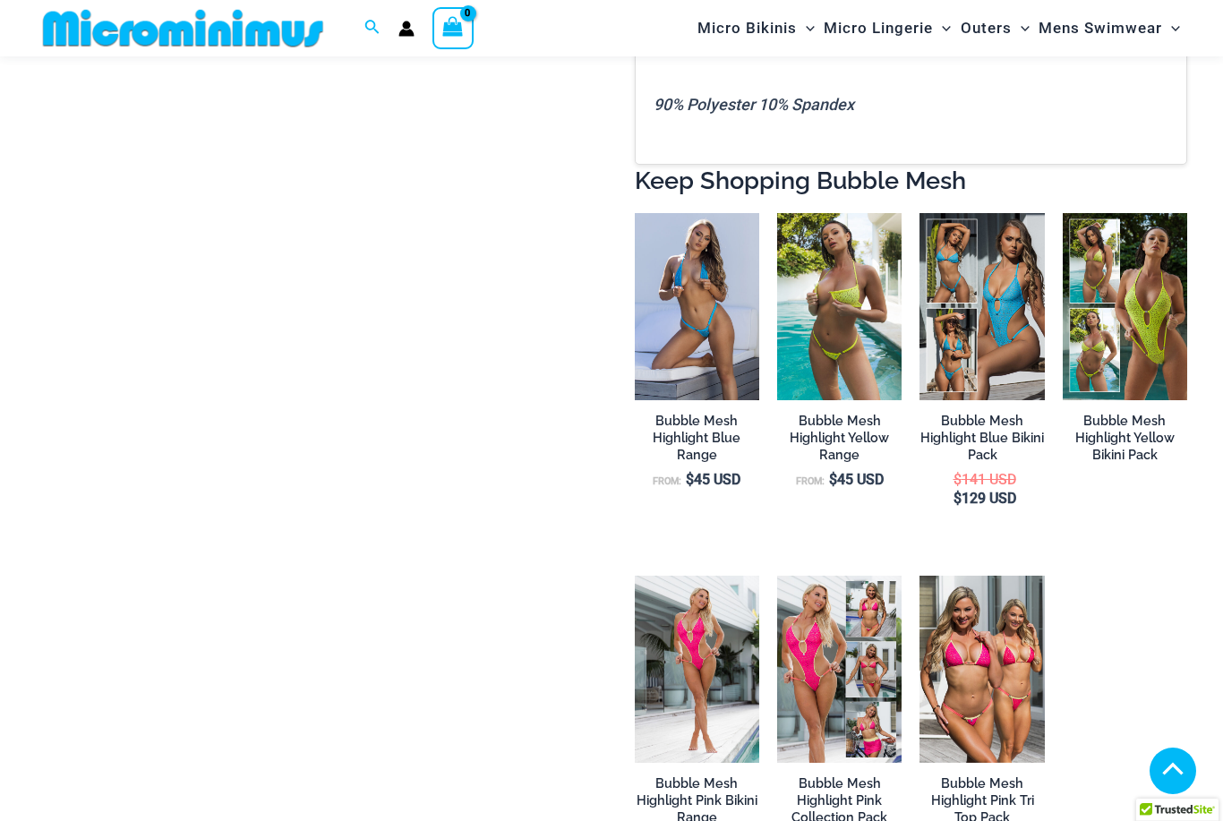
scroll to position [4807, 0]
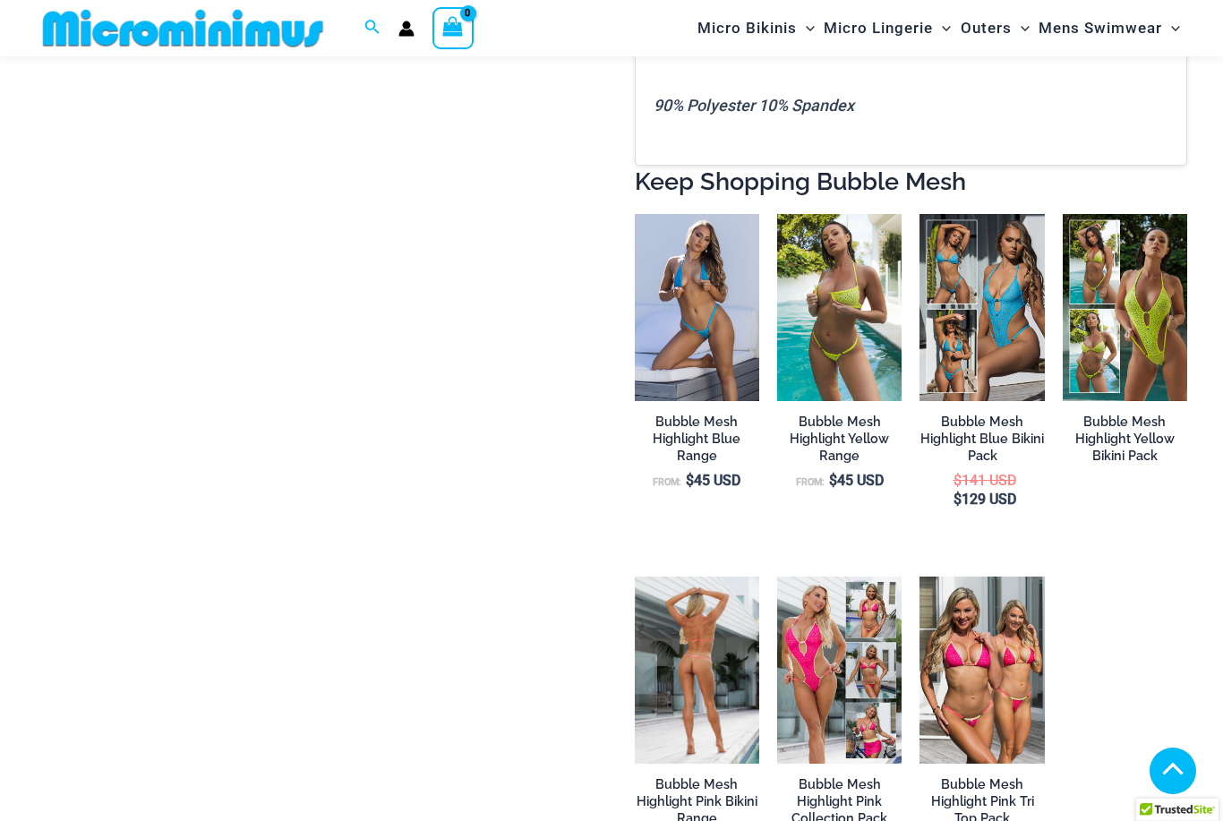
click at [700, 635] on img at bounding box center [697, 670] width 124 height 187
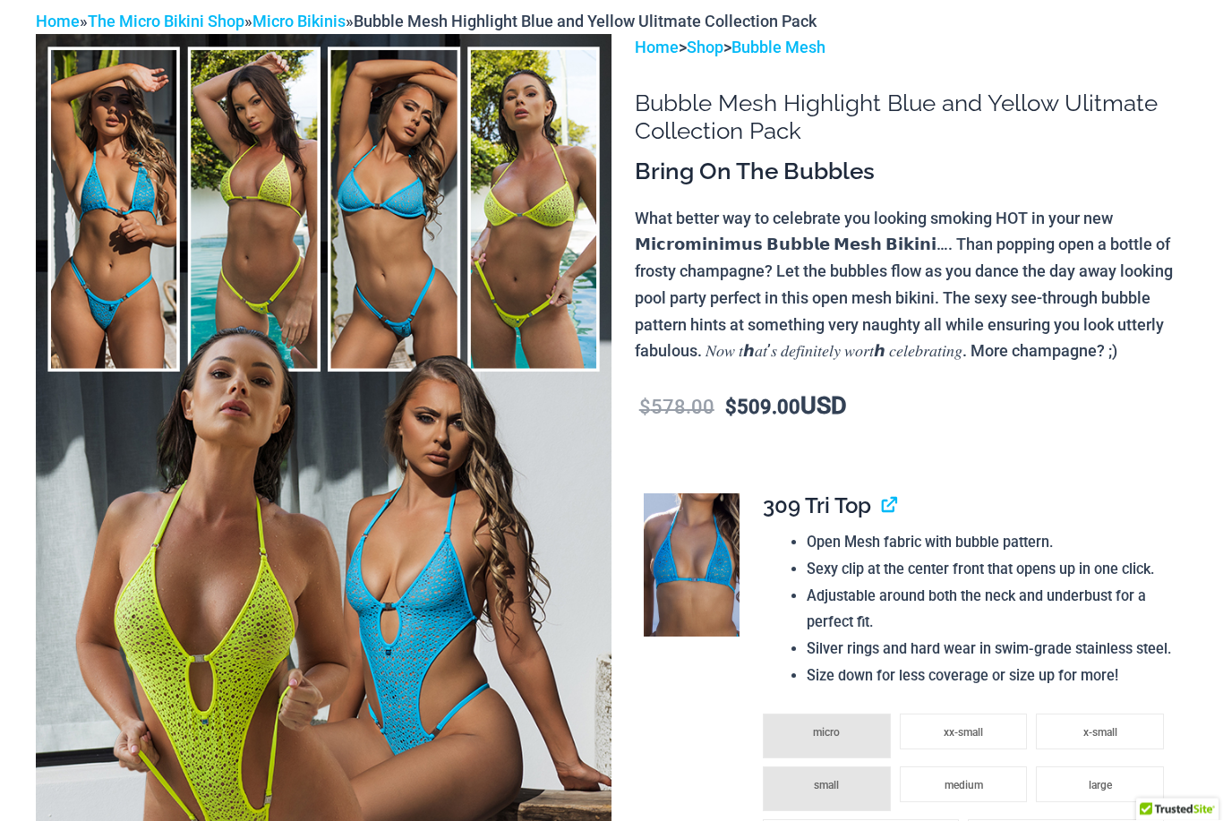
scroll to position [0, 0]
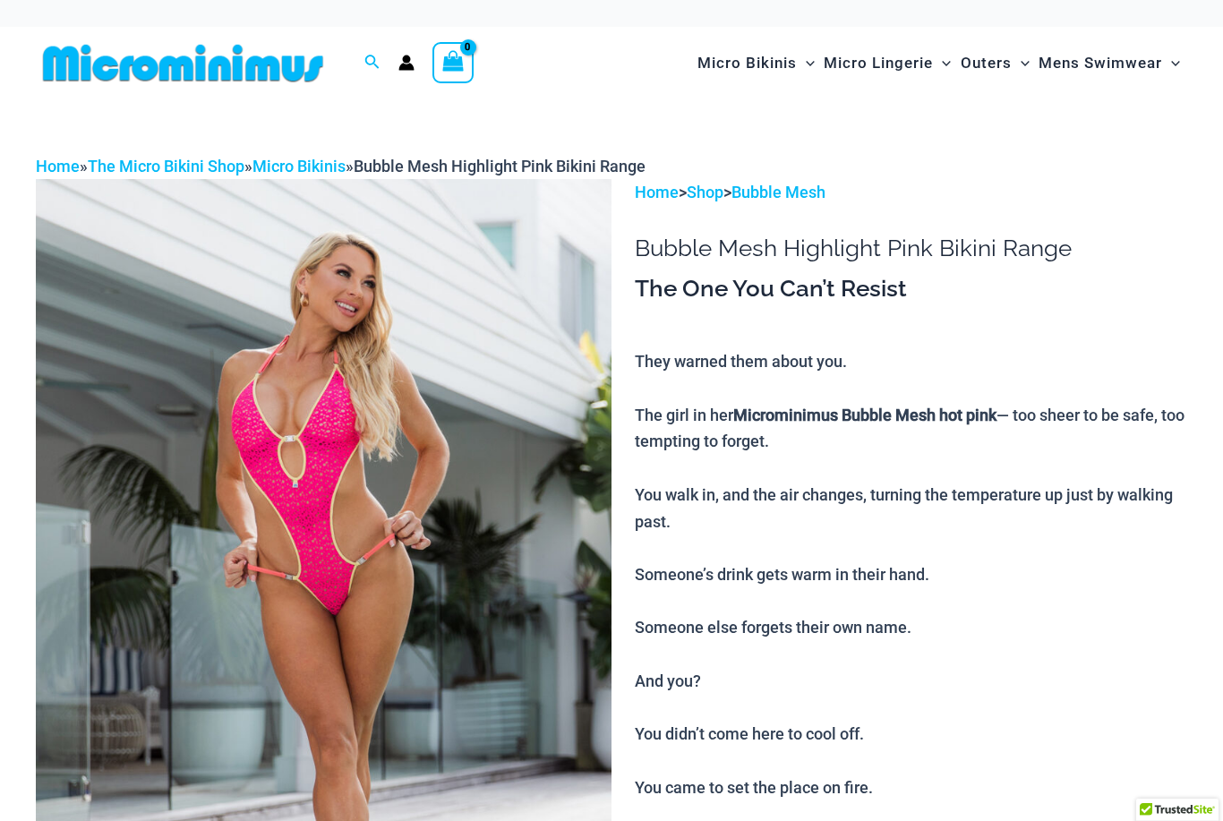
click at [219, 510] on img at bounding box center [324, 611] width 576 height 864
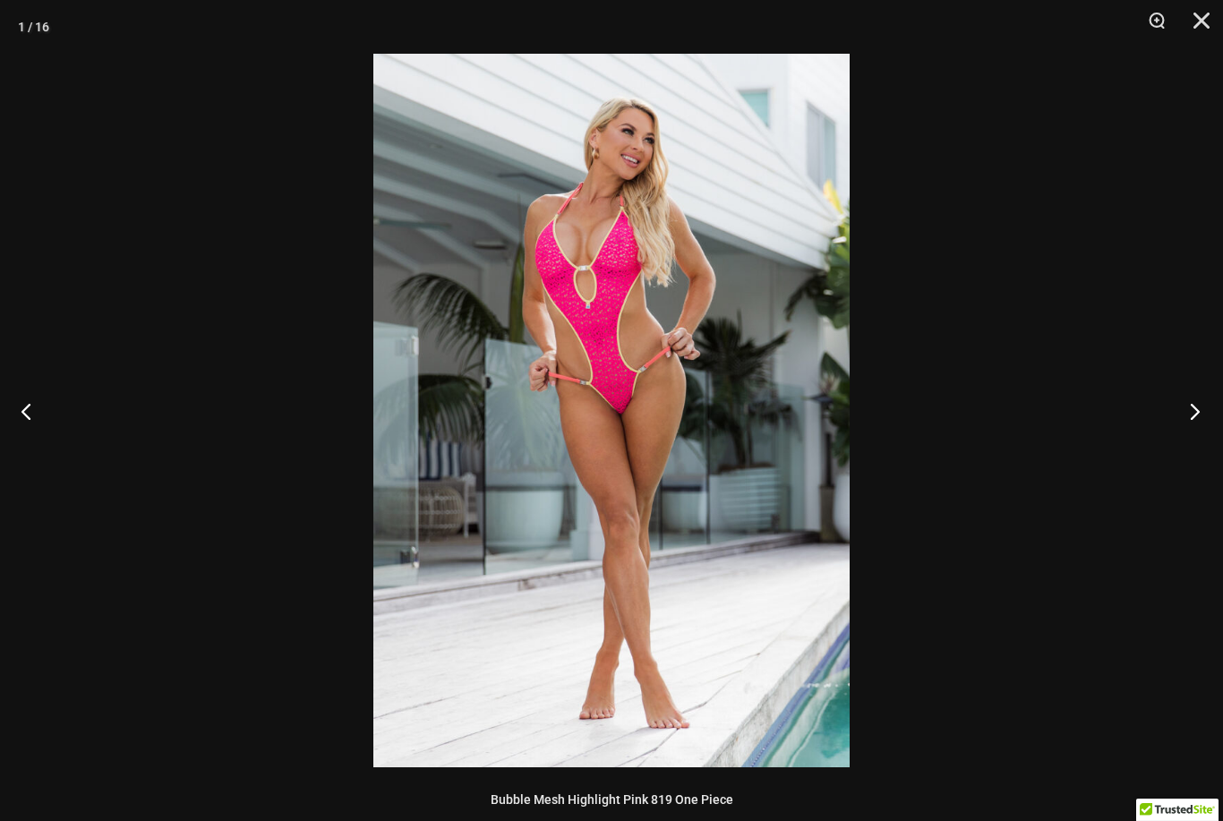
click at [1159, 411] on button "Next" at bounding box center [1189, 411] width 67 height 90
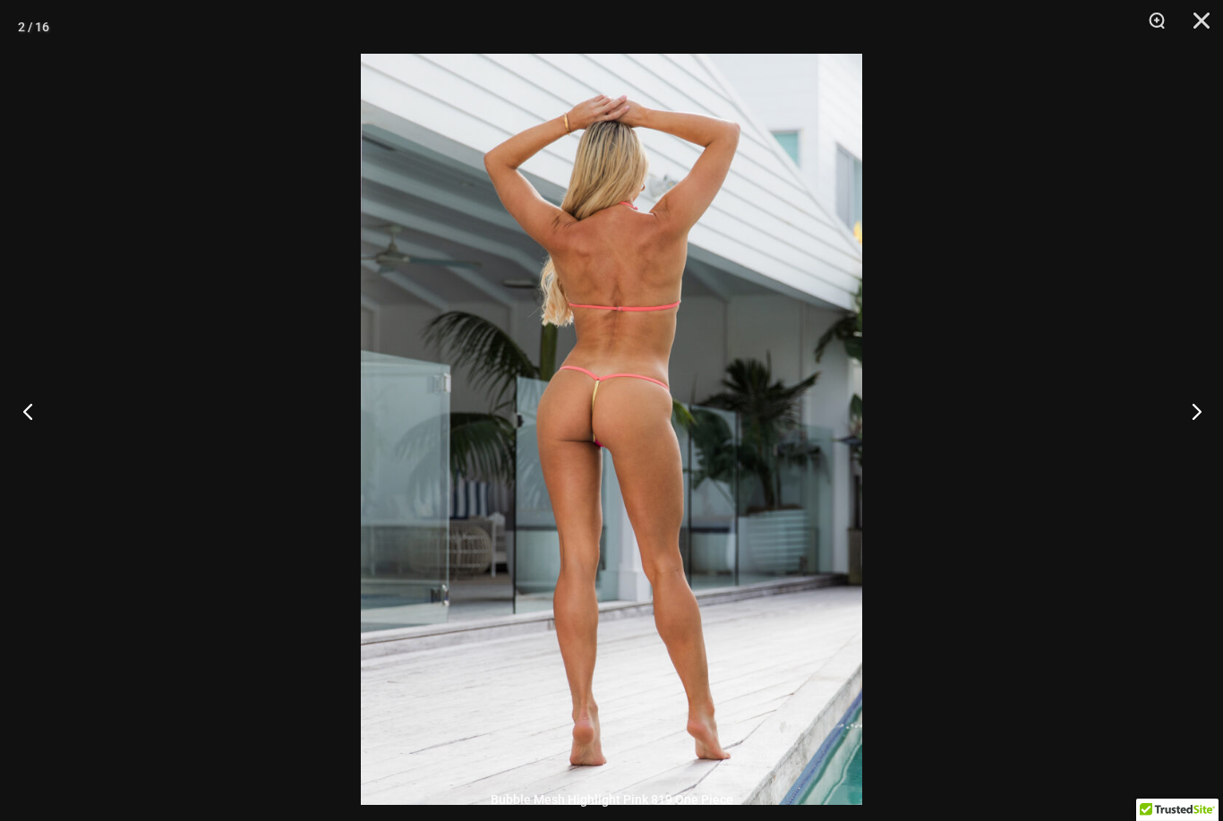
click at [15, 408] on button "Previous" at bounding box center [33, 411] width 67 height 90
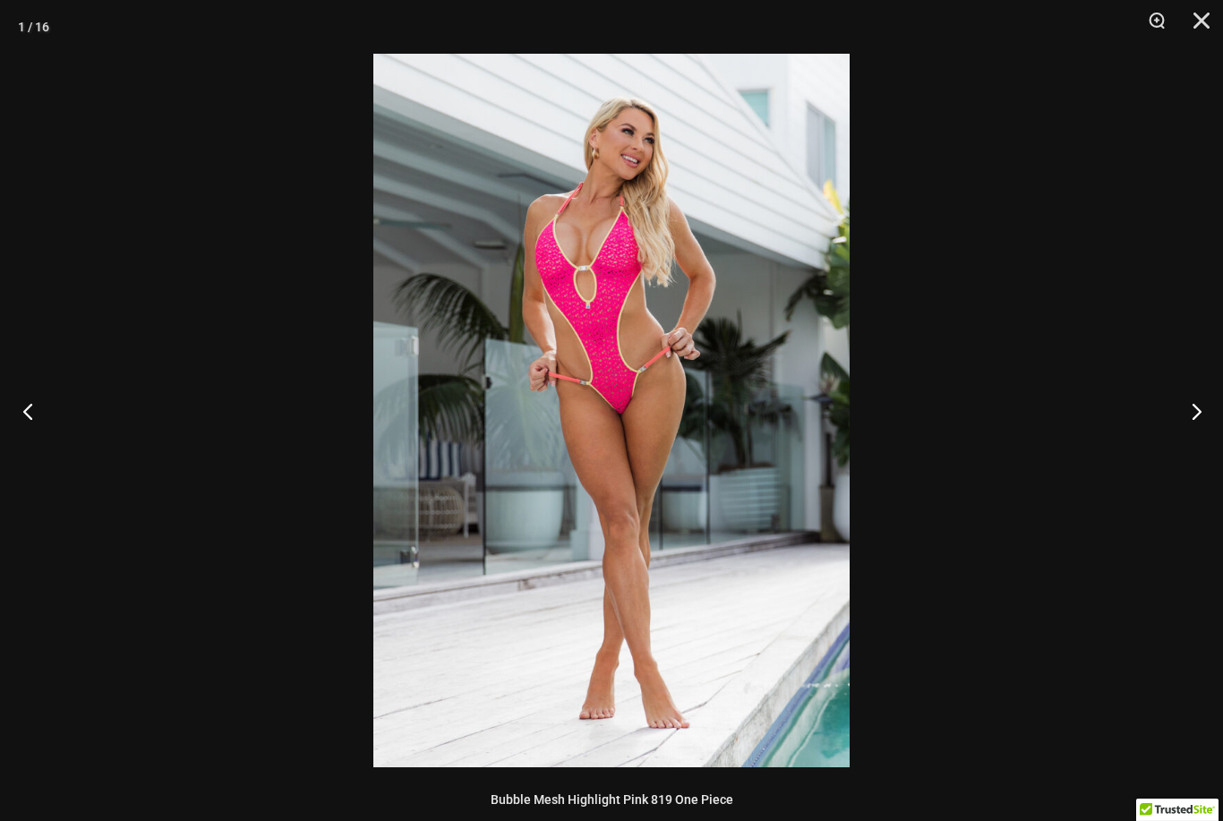
click at [11, 403] on button "Previous" at bounding box center [33, 411] width 67 height 90
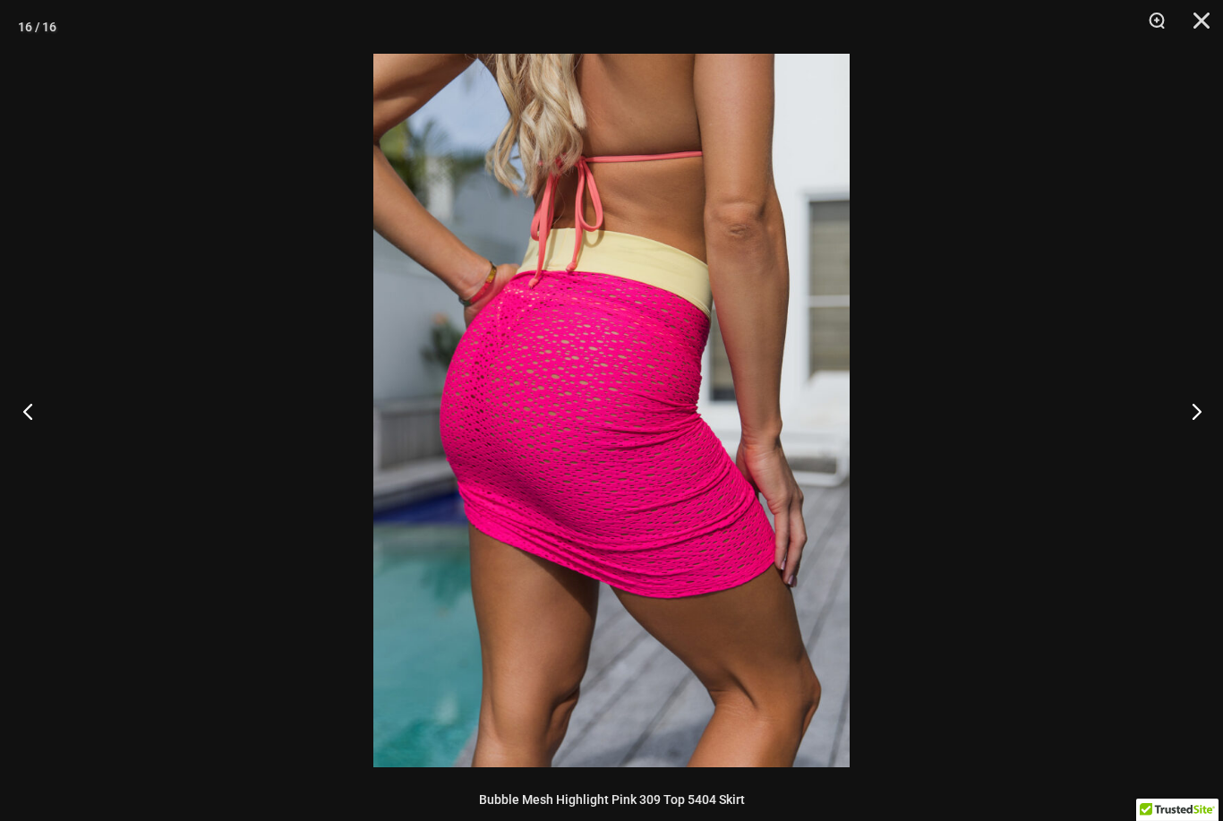
click at [33, 412] on button "Previous" at bounding box center [33, 411] width 67 height 90
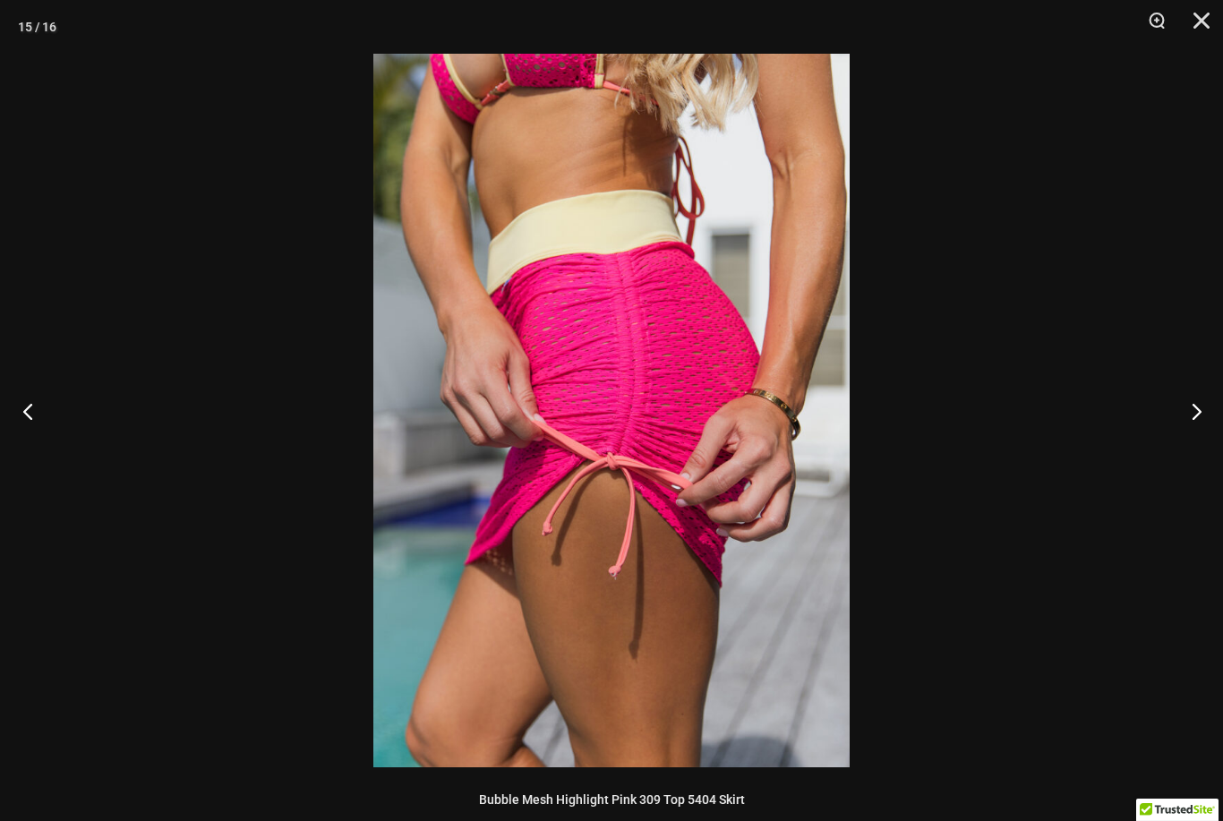
click at [32, 412] on button "Previous" at bounding box center [33, 411] width 67 height 90
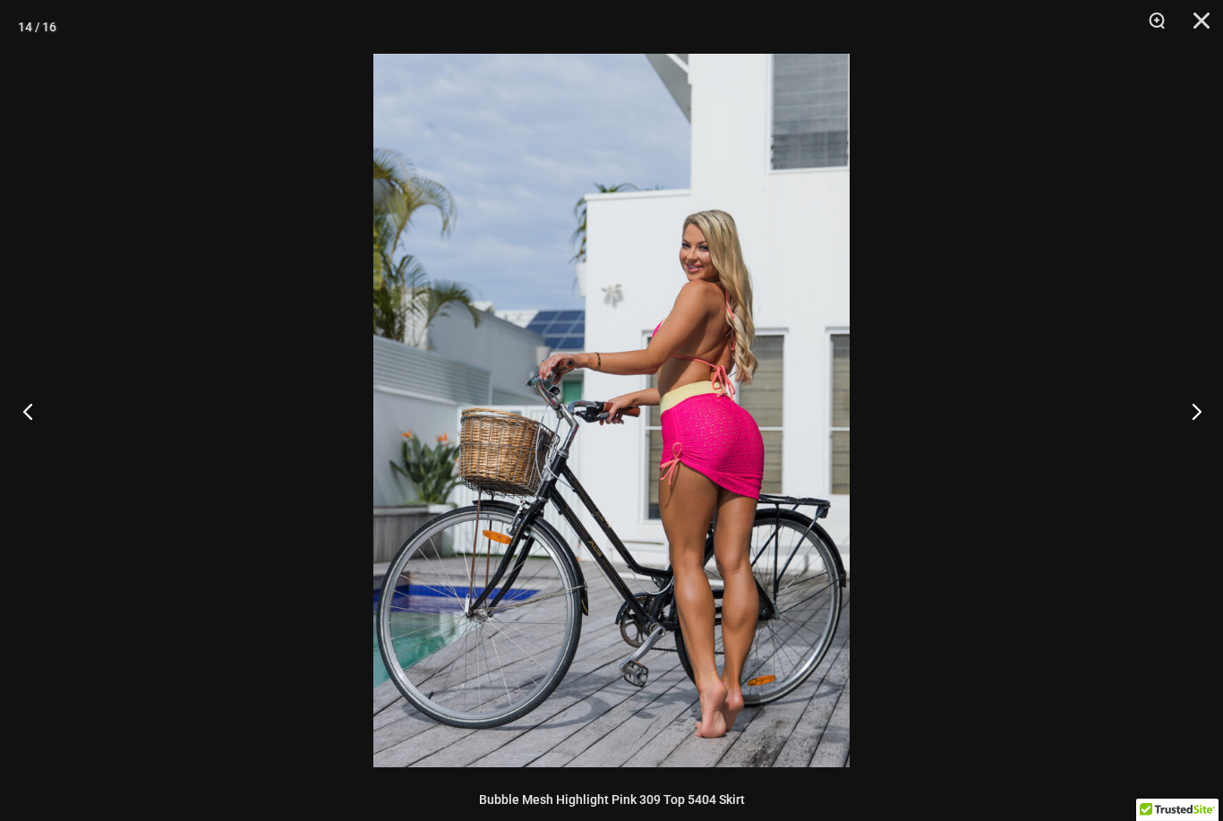
click at [23, 421] on button "Previous" at bounding box center [33, 411] width 67 height 90
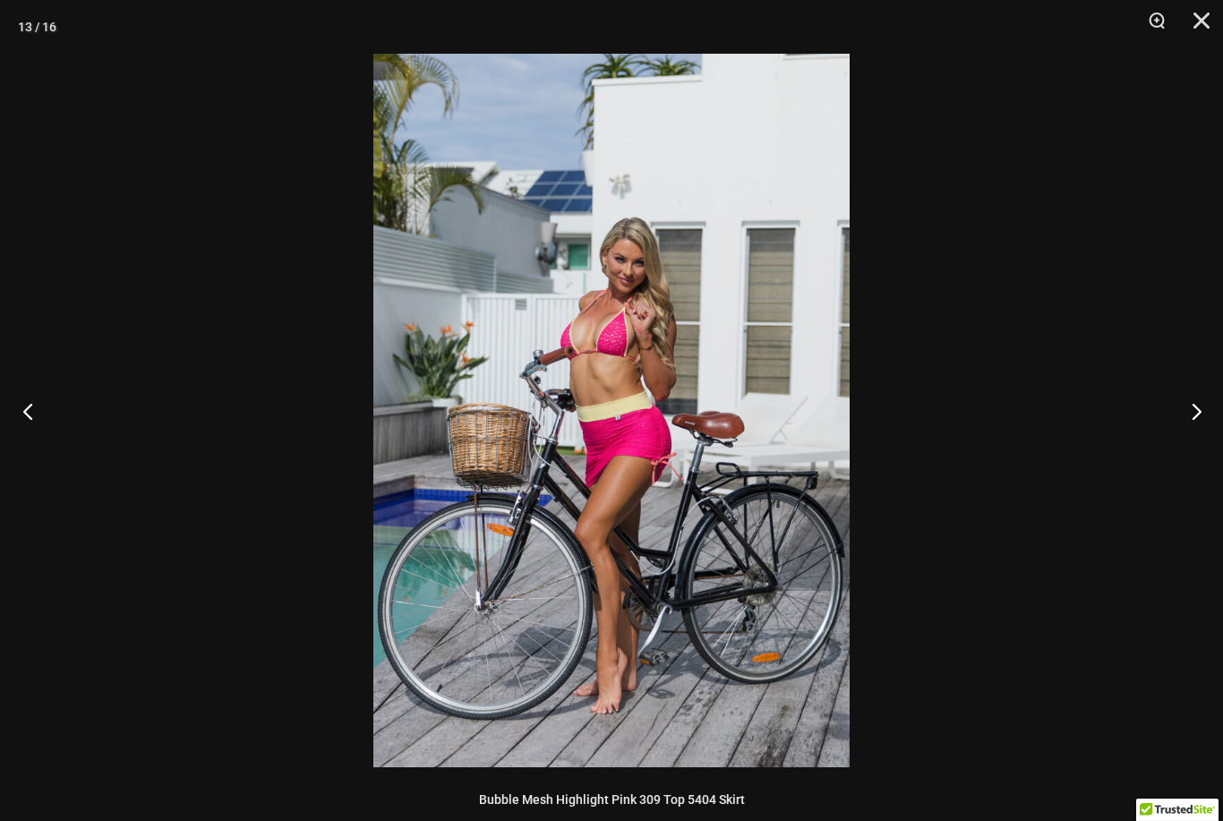
click at [21, 408] on button "Previous" at bounding box center [33, 411] width 67 height 90
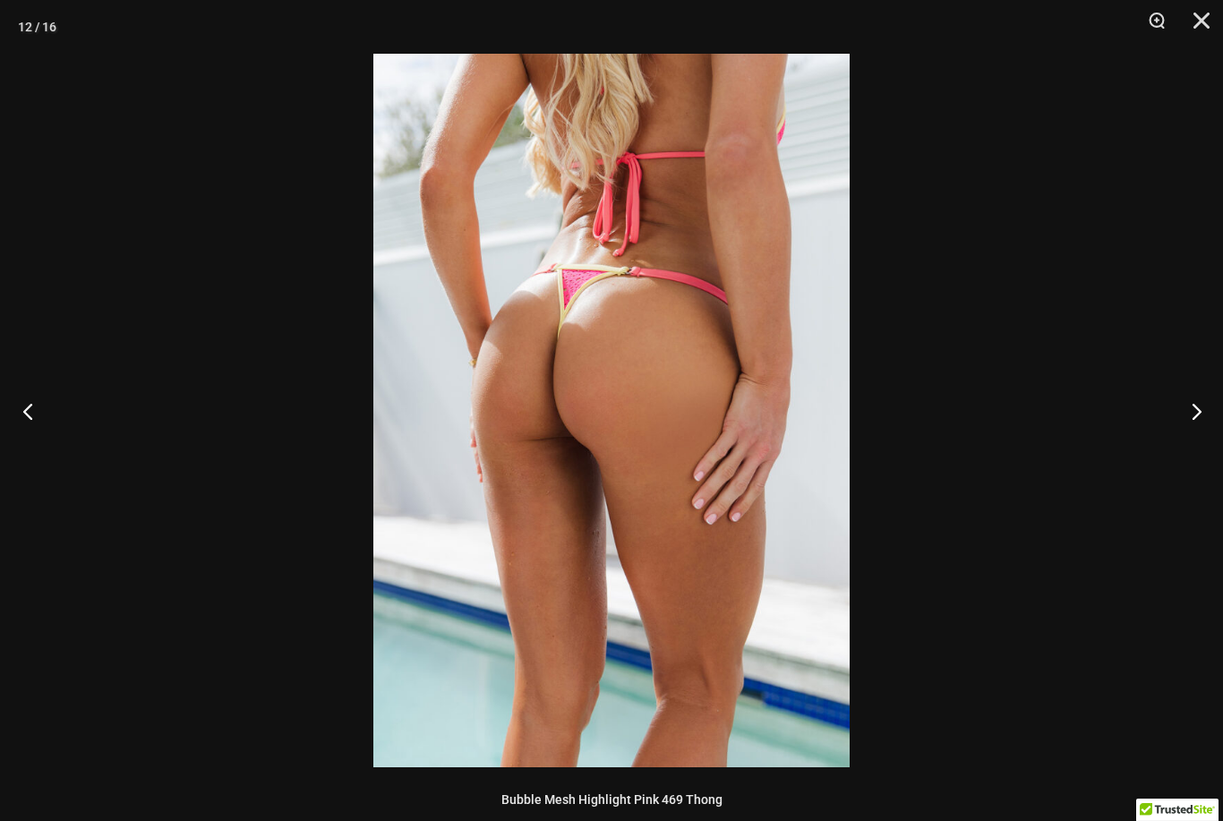
click at [22, 409] on button "Previous" at bounding box center [33, 411] width 67 height 90
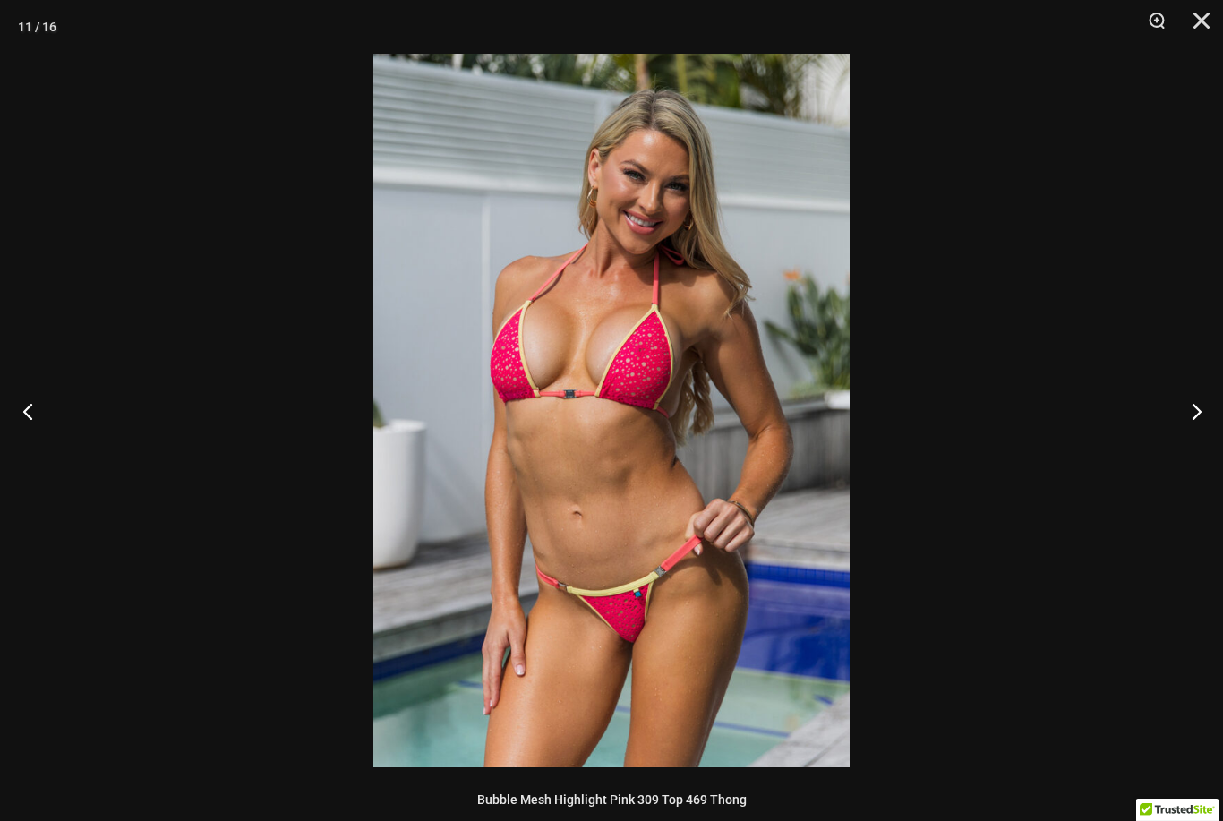
click at [32, 411] on button "Previous" at bounding box center [33, 411] width 67 height 90
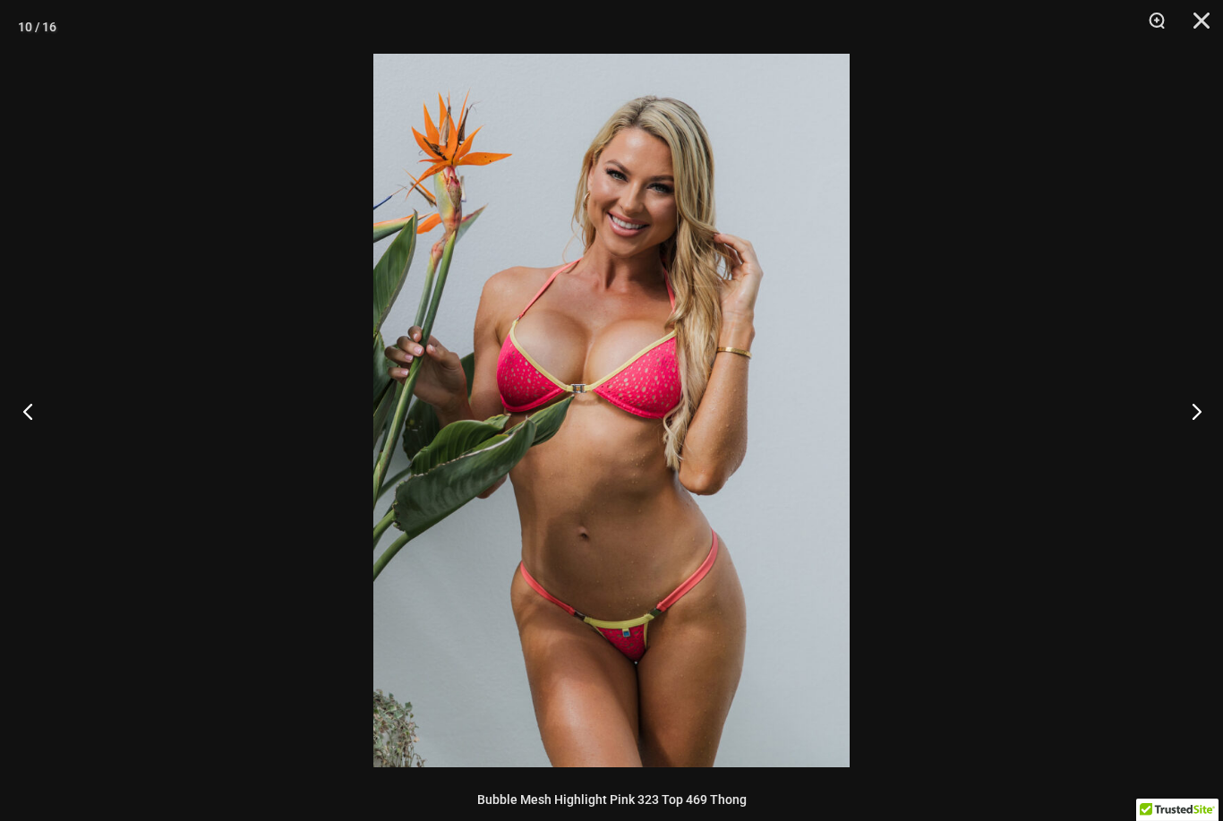
click at [31, 407] on button "Previous" at bounding box center [33, 411] width 67 height 90
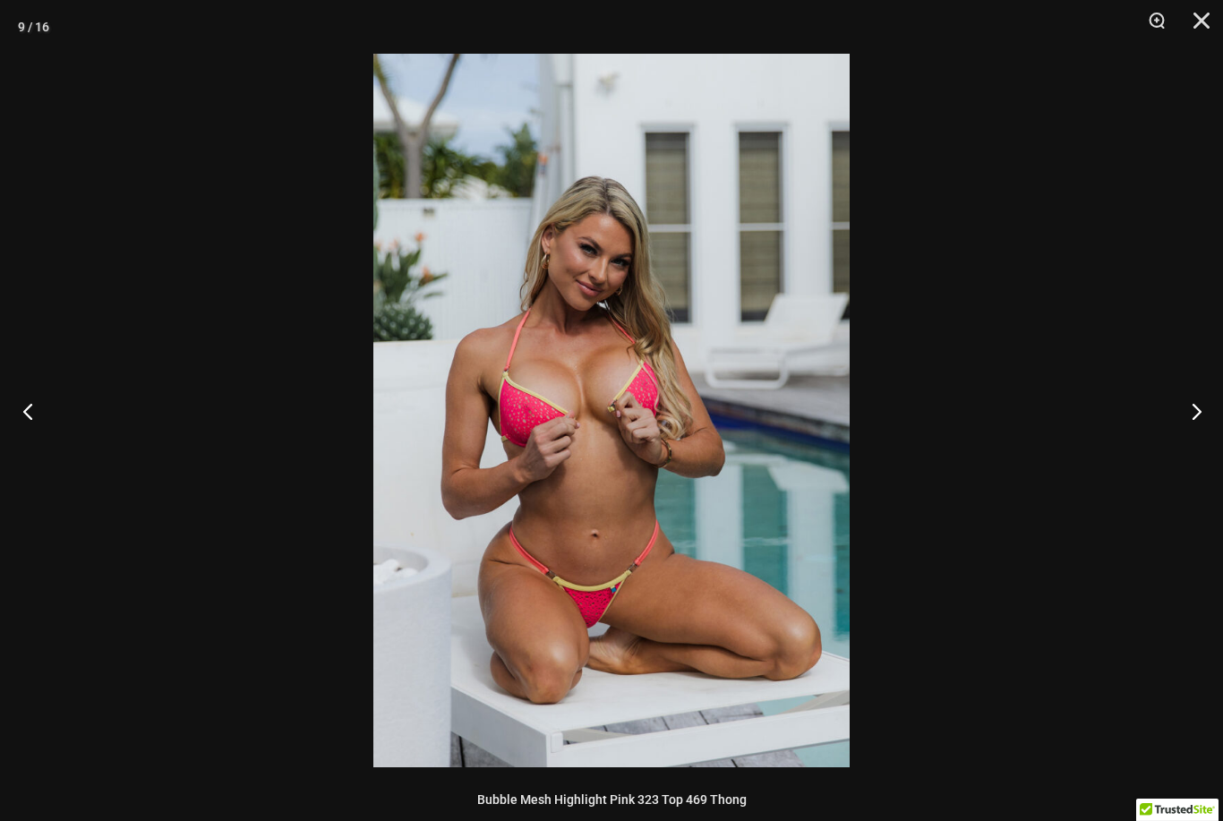
click at [30, 407] on button "Previous" at bounding box center [33, 411] width 67 height 90
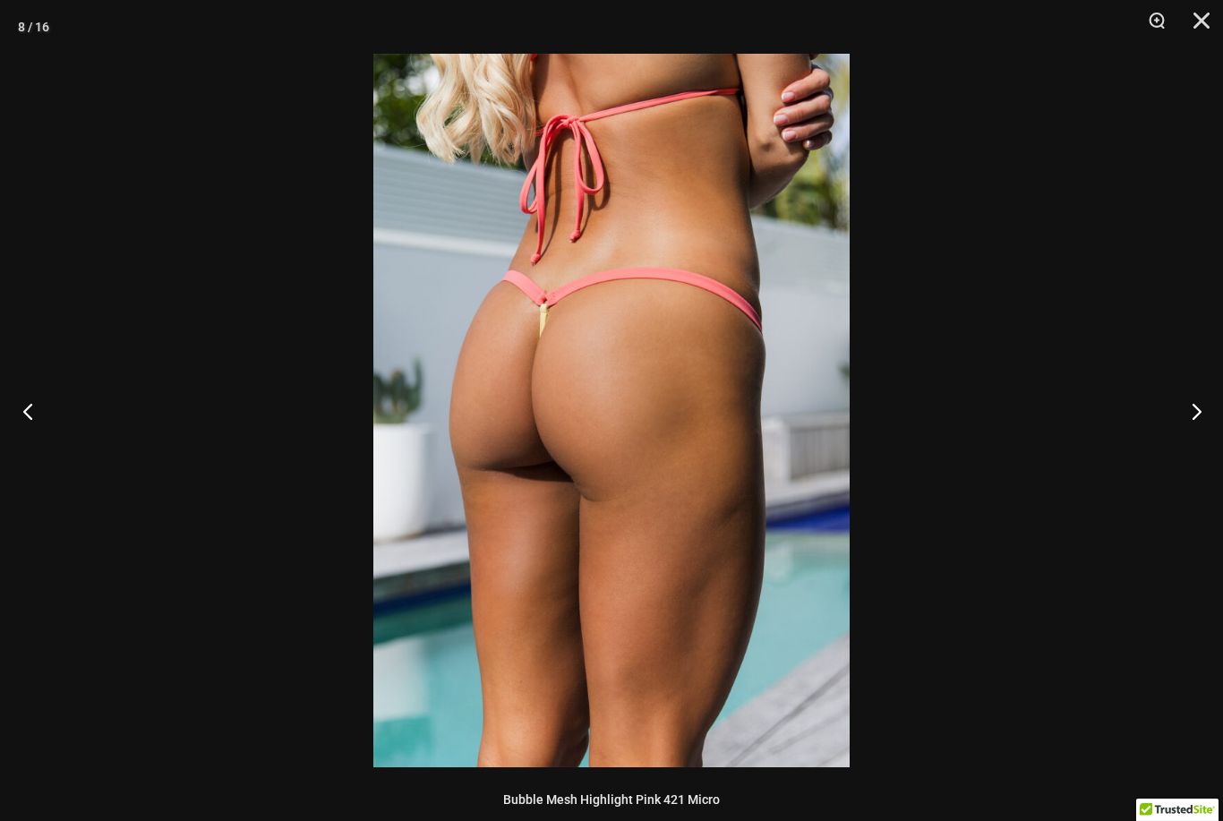
click at [29, 404] on button "Previous" at bounding box center [33, 411] width 67 height 90
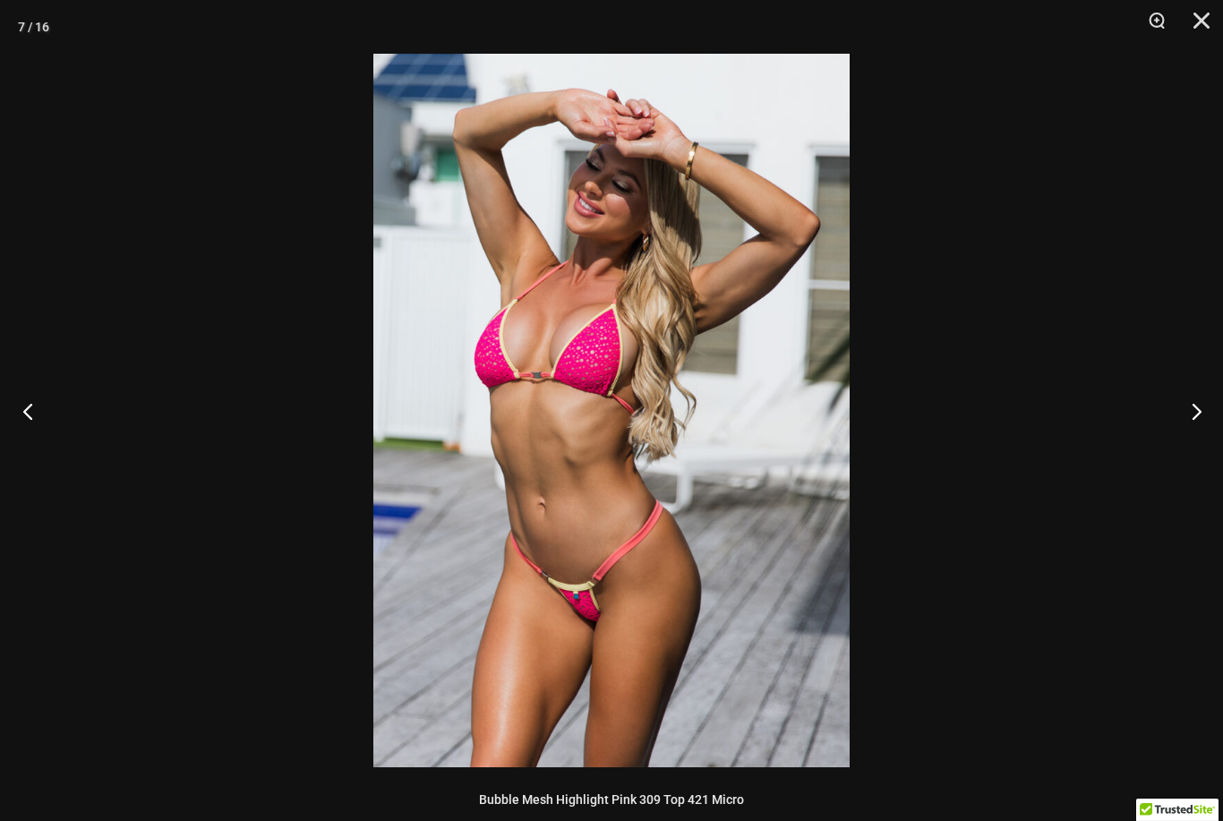
click at [30, 407] on button "Previous" at bounding box center [33, 411] width 67 height 90
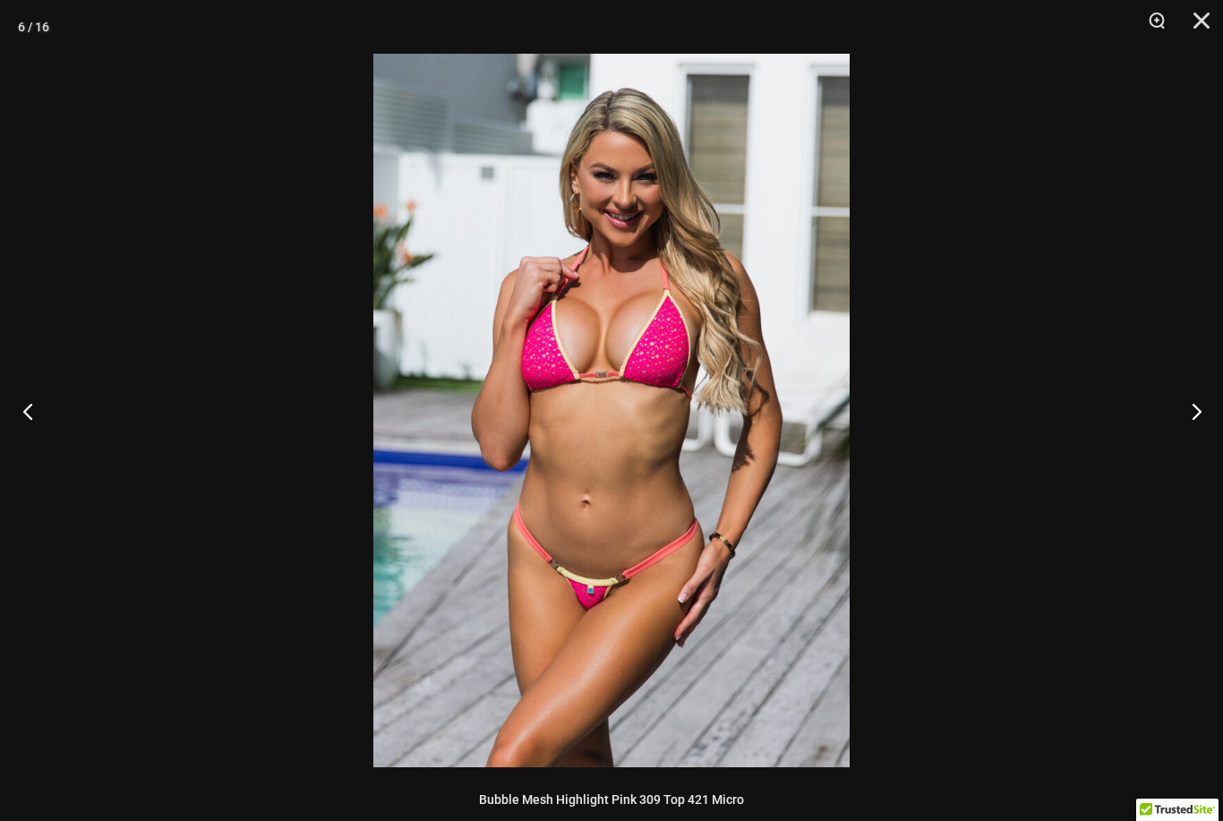
click at [31, 406] on button "Previous" at bounding box center [33, 411] width 67 height 90
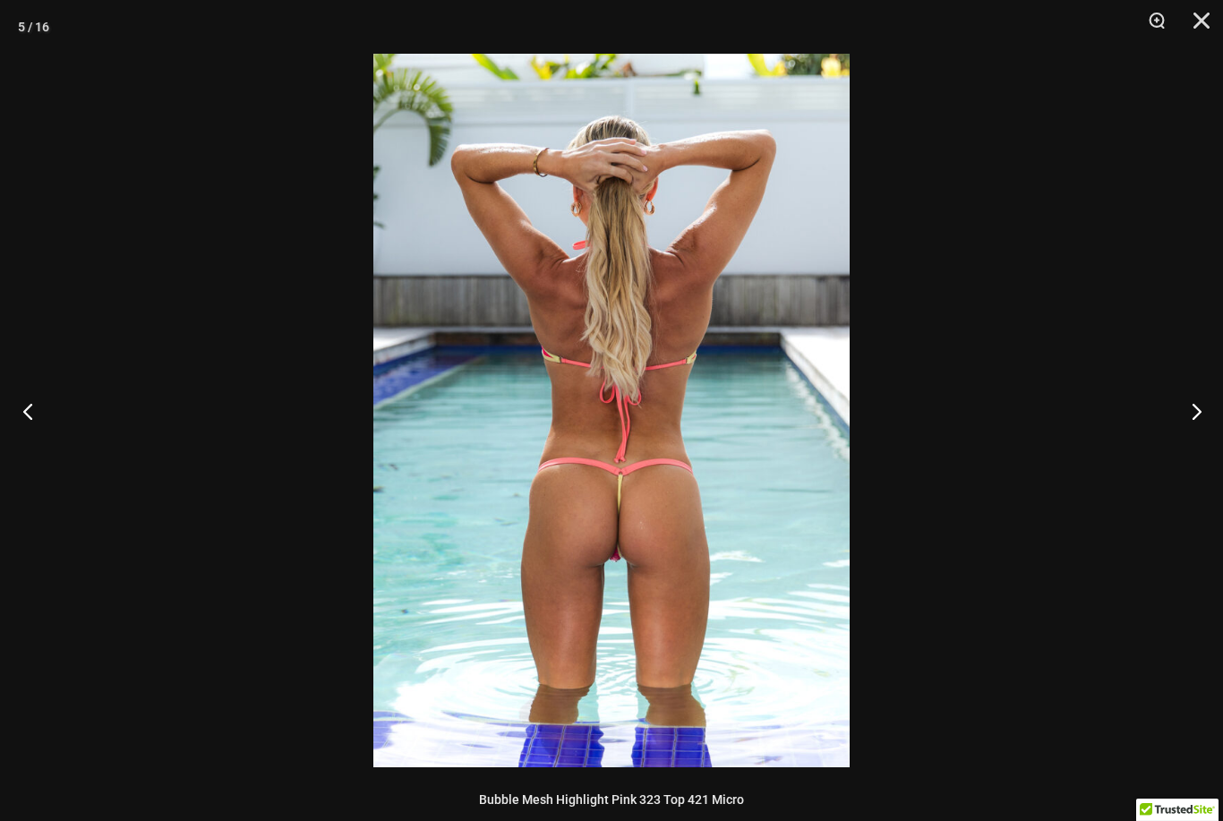
click at [42, 386] on button "Previous" at bounding box center [33, 411] width 67 height 90
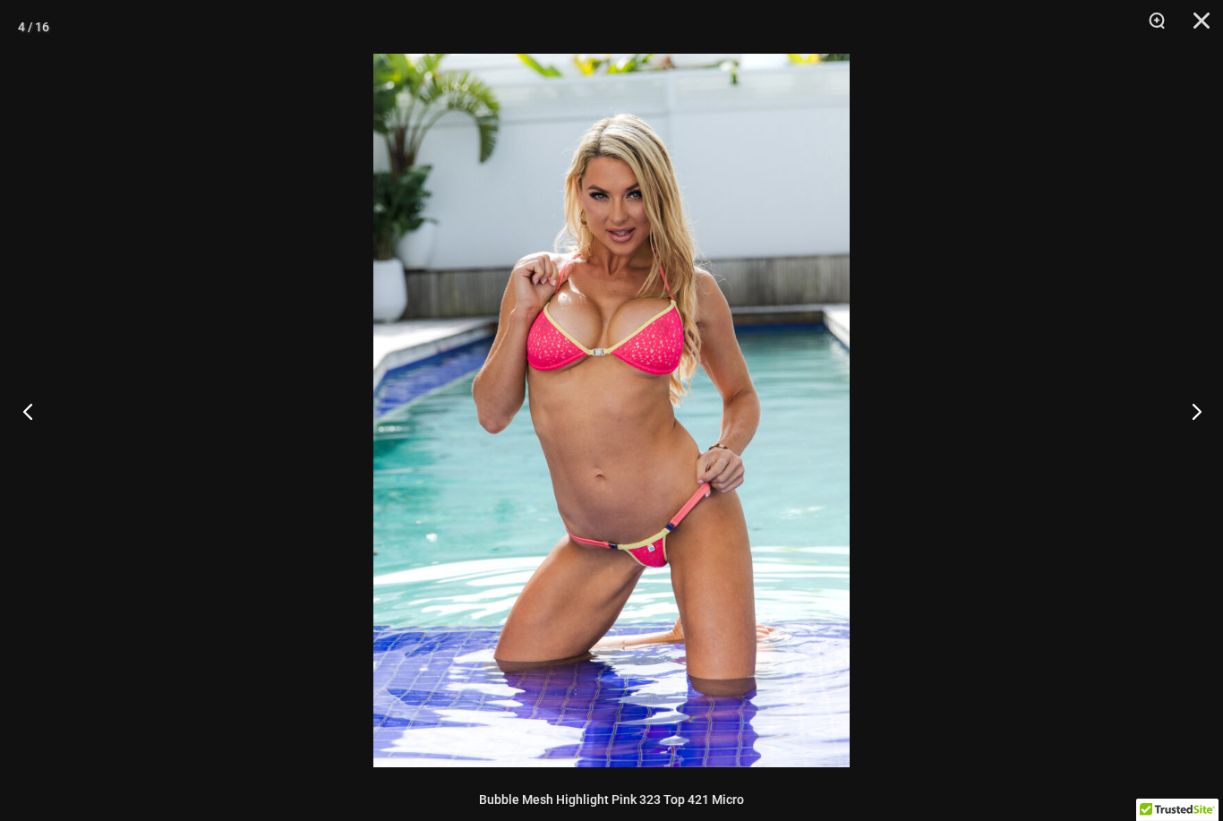
click at [49, 392] on button "Previous" at bounding box center [33, 411] width 67 height 90
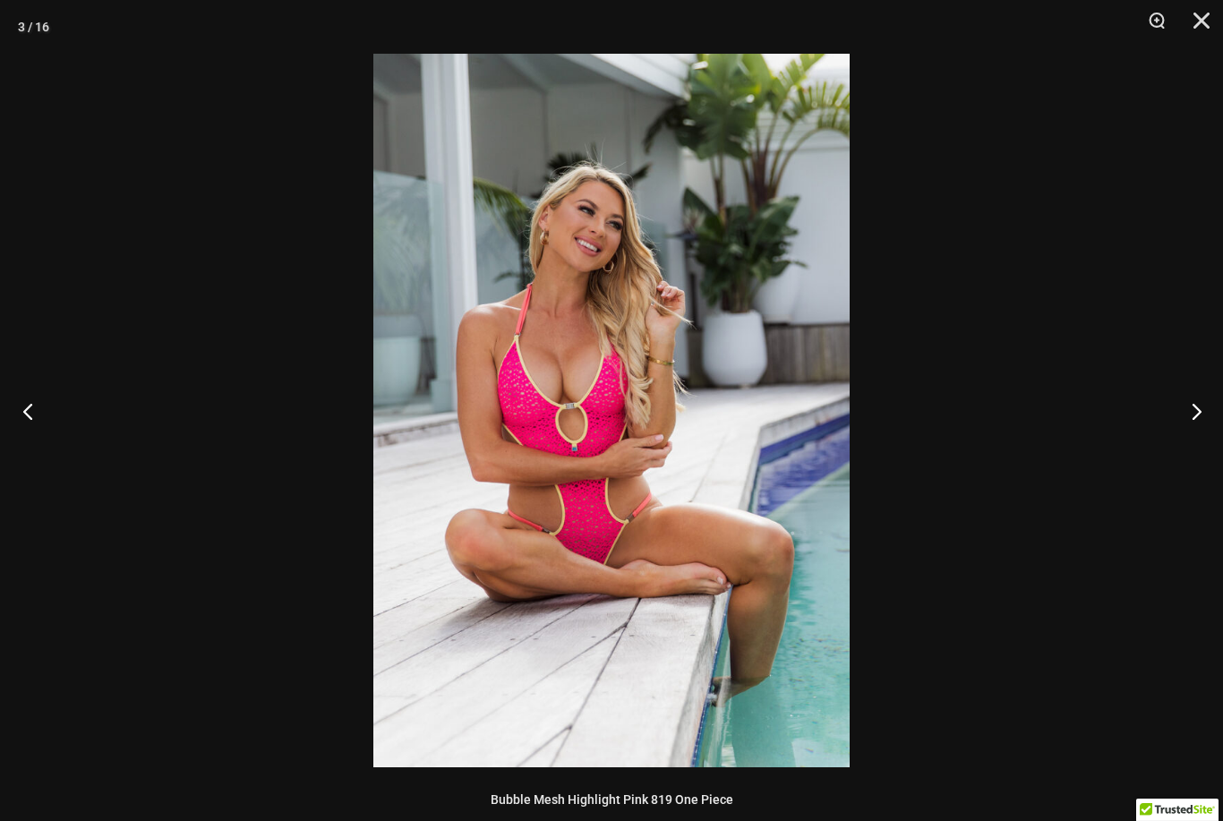
click at [33, 403] on button "Previous" at bounding box center [33, 411] width 67 height 90
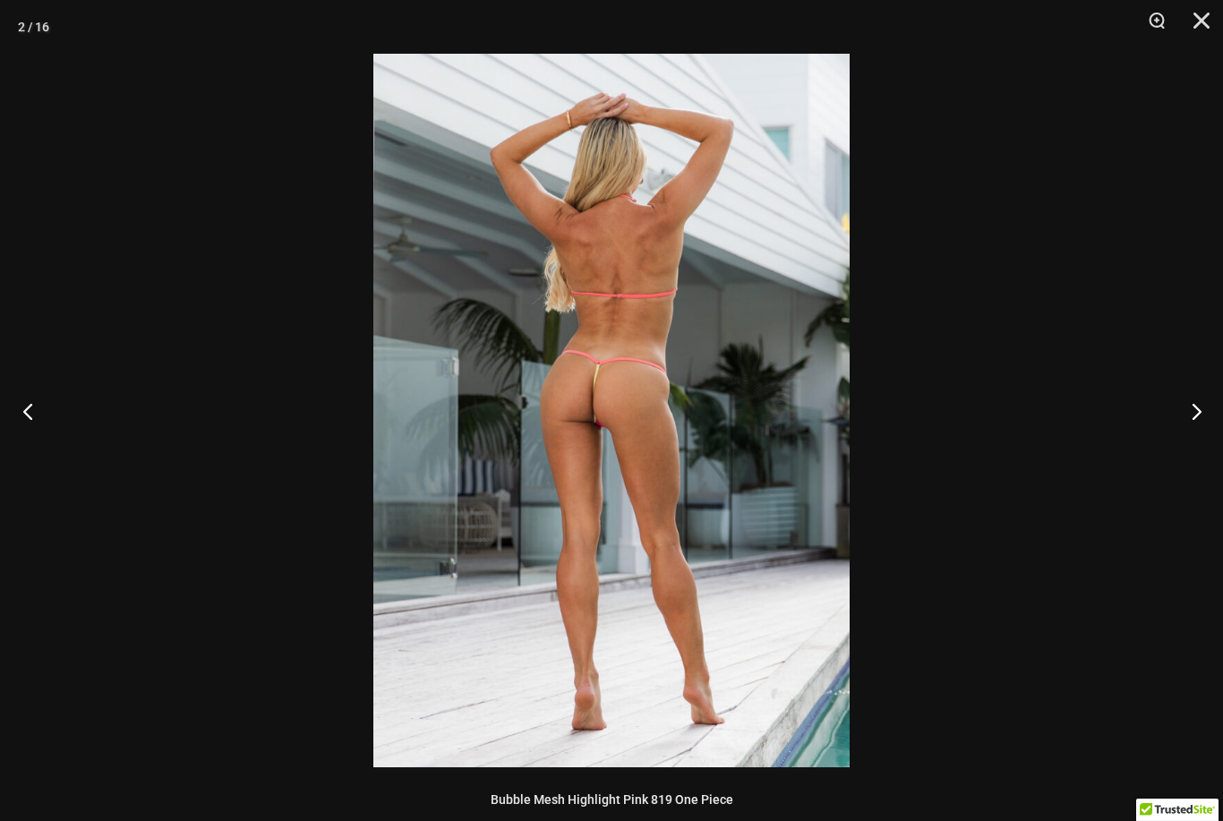
click at [38, 387] on button "Previous" at bounding box center [33, 411] width 67 height 90
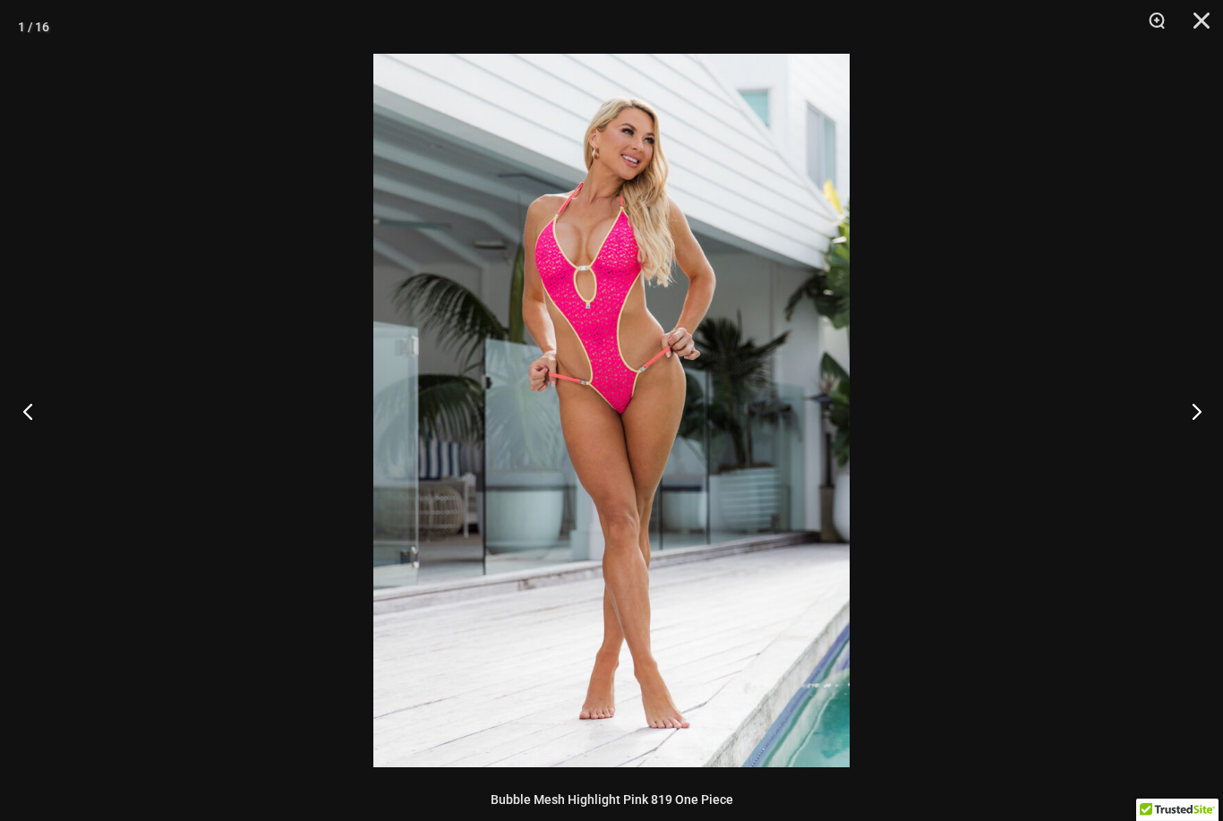
click at [51, 399] on button "Previous" at bounding box center [33, 411] width 67 height 90
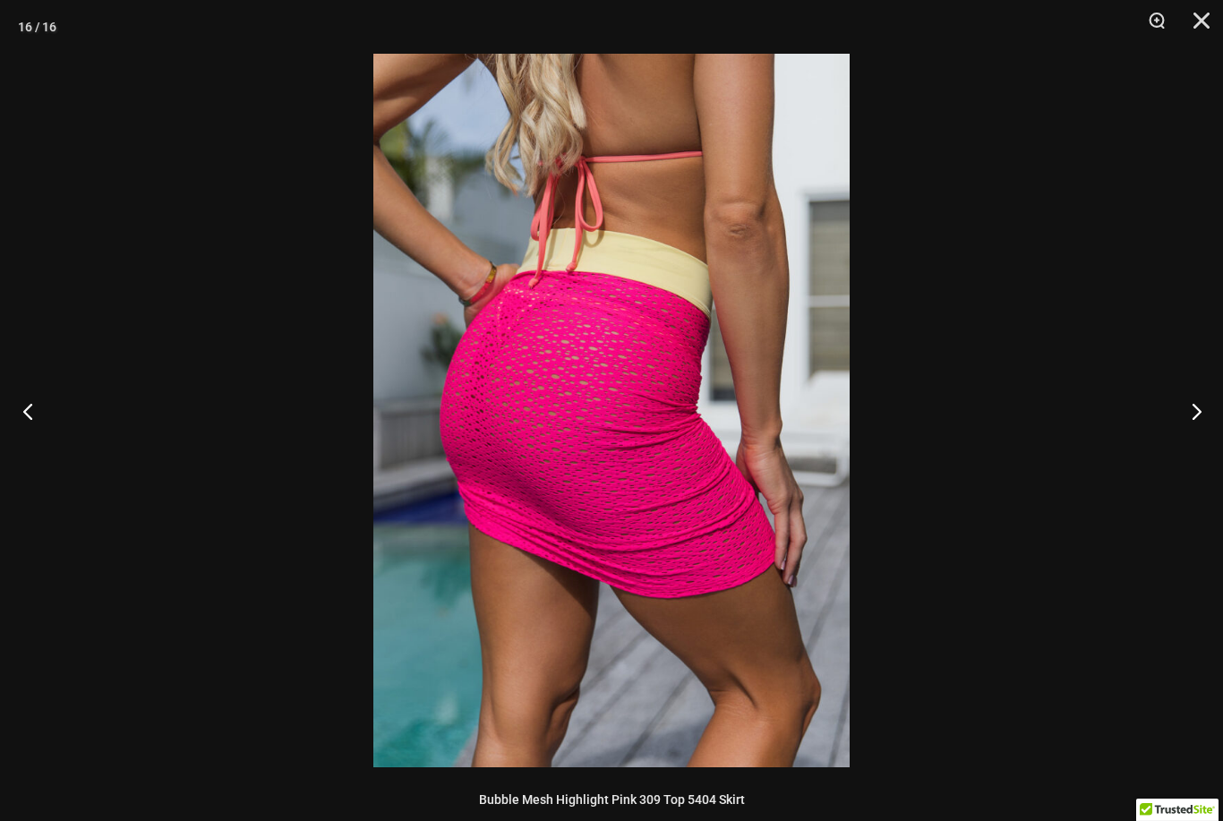
click at [39, 398] on button "Previous" at bounding box center [33, 411] width 67 height 90
